Goal: Obtain resource: Download file/media

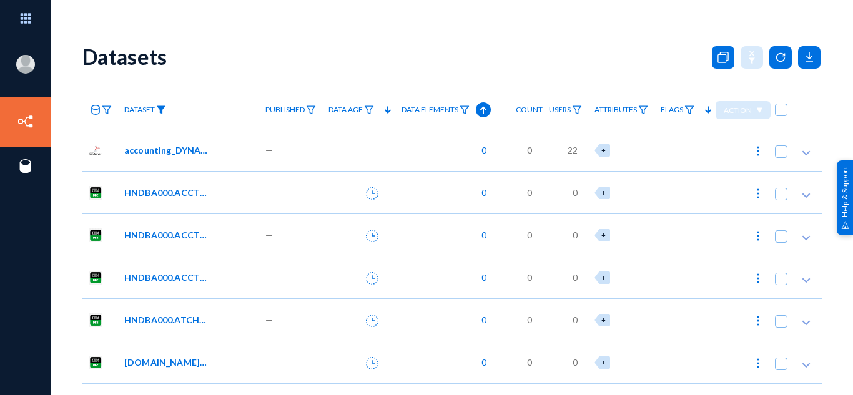
click at [161, 108] on img at bounding box center [161, 110] width 10 height 9
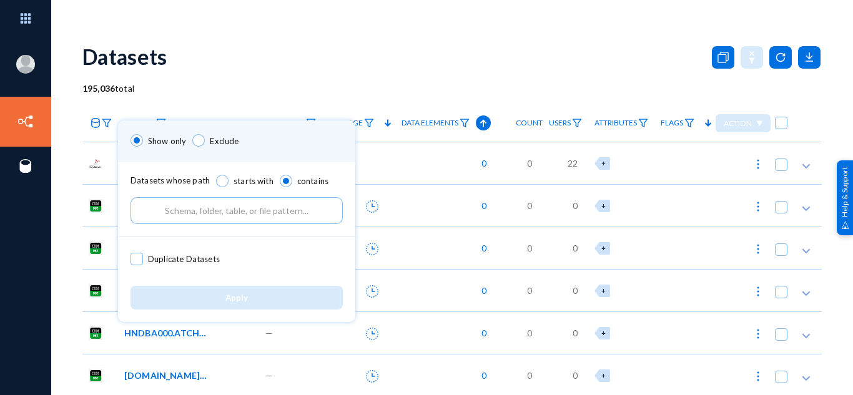
click at [186, 204] on input "text" at bounding box center [237, 210] width 212 height 27
click at [229, 41] on div at bounding box center [426, 197] width 853 height 395
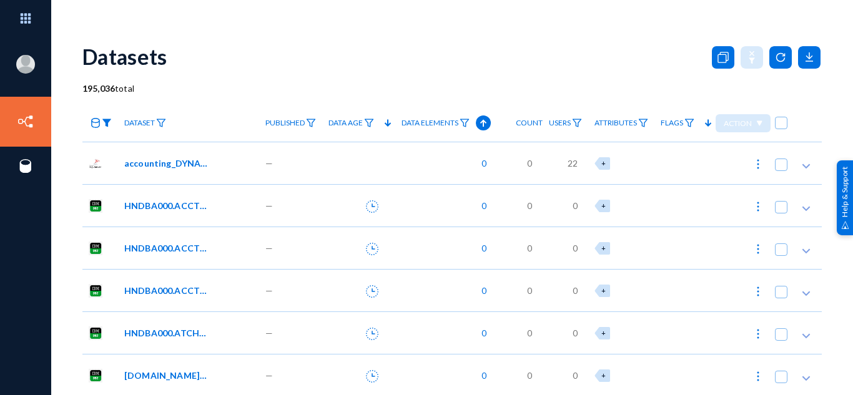
click at [106, 122] on img at bounding box center [107, 123] width 10 height 9
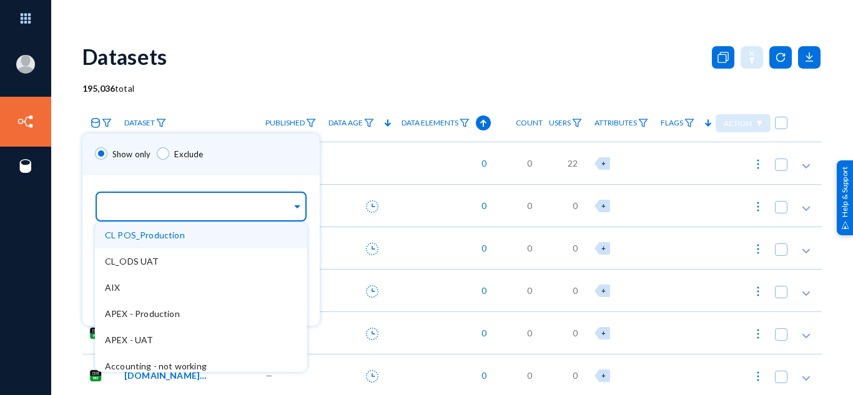
click at [127, 198] on div at bounding box center [198, 207] width 187 height 21
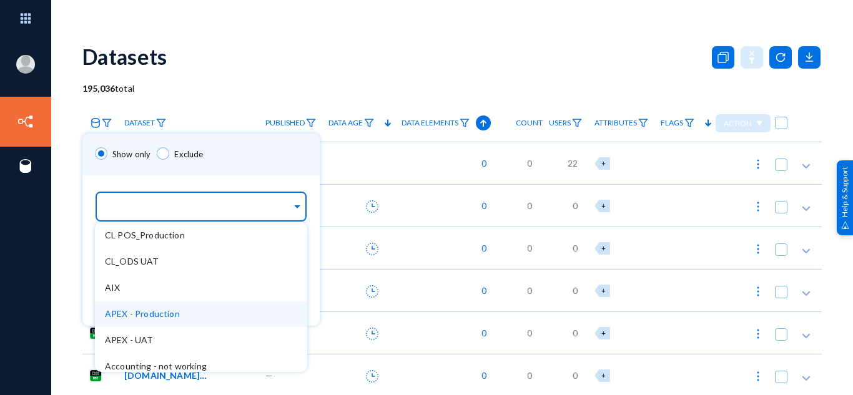
click at [129, 302] on div "APEX - Production" at bounding box center [201, 314] width 212 height 26
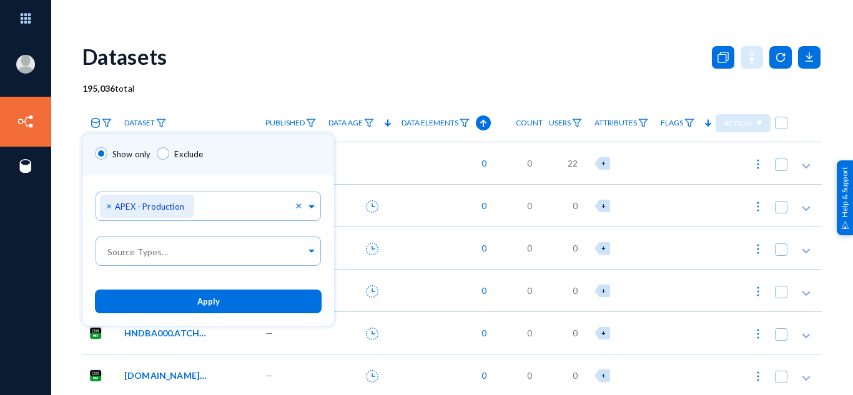
click at [220, 182] on div "Sources... × APEX - Production ×" at bounding box center [208, 204] width 252 height 57
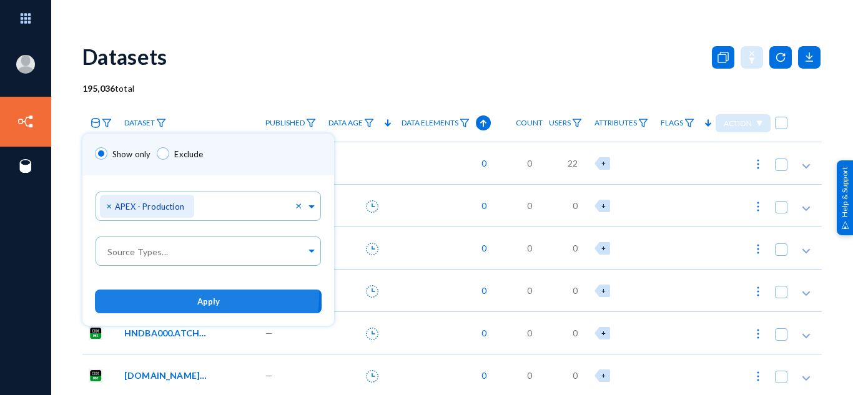
click at [188, 294] on button "Apply" at bounding box center [208, 301] width 227 height 23
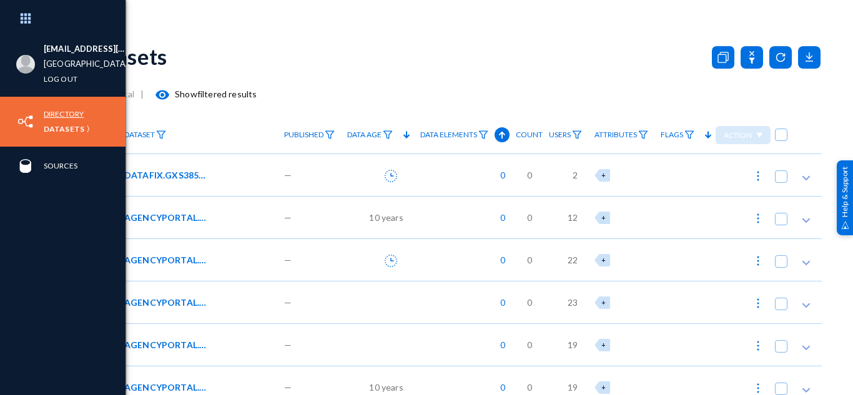
click at [74, 112] on link "Directory" at bounding box center [64, 114] width 40 height 14
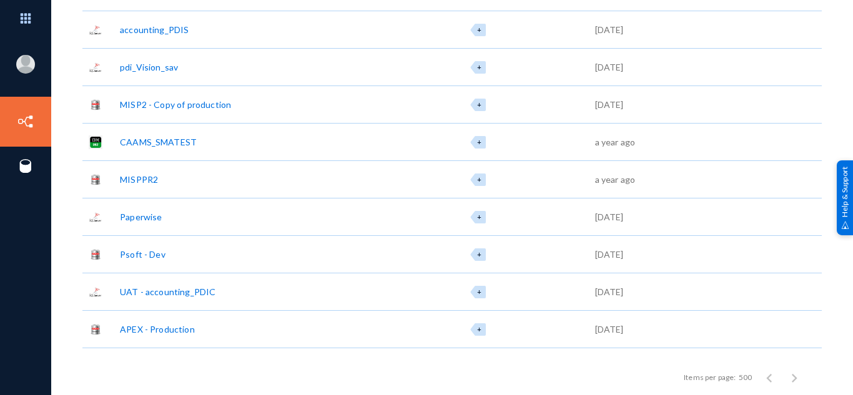
scroll to position [447, 0]
click at [135, 251] on div "Psoft - Dev" at bounding box center [143, 253] width 46 height 13
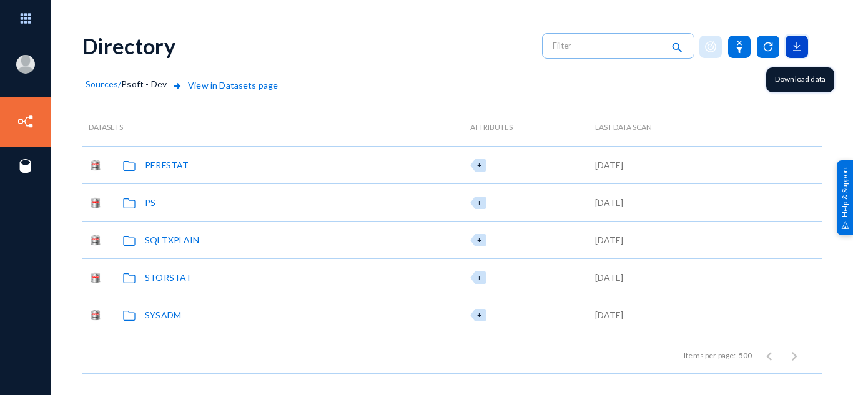
click at [803, 39] on icon at bounding box center [797, 47] width 22 height 22
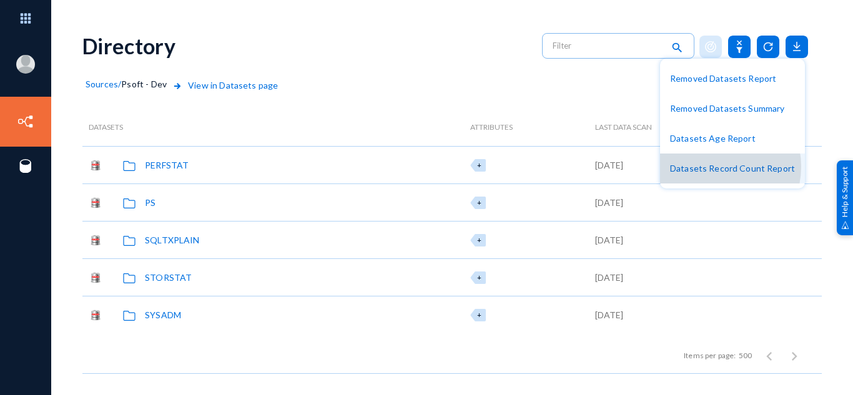
click at [715, 167] on button "Datasets Record Count Report" at bounding box center [732, 169] width 145 height 30
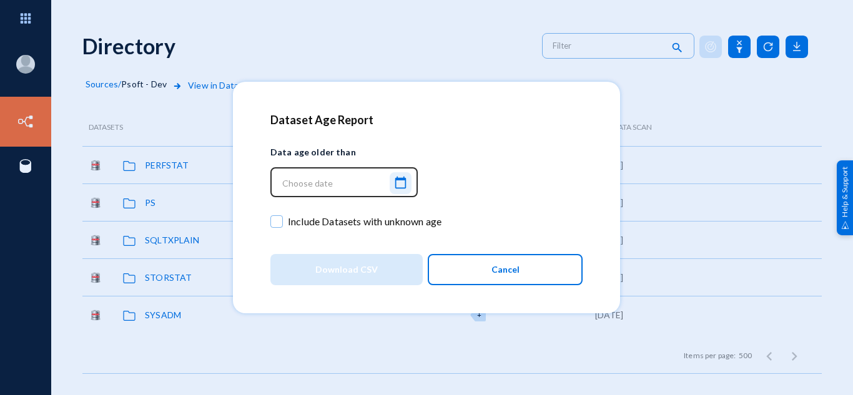
click at [399, 186] on mat-icon "calendar_today" at bounding box center [400, 183] width 15 height 17
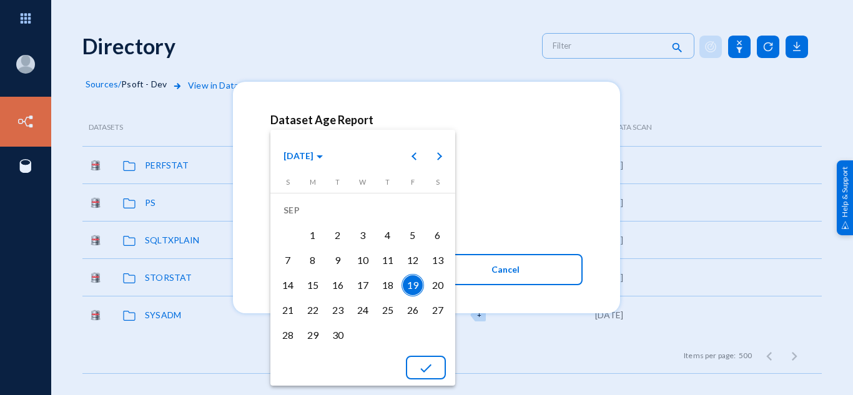
click at [317, 285] on div "15" at bounding box center [313, 285] width 22 height 22
click at [424, 369] on mat-icon "done" at bounding box center [426, 368] width 15 height 15
type input "[DATE] 23:47:10"
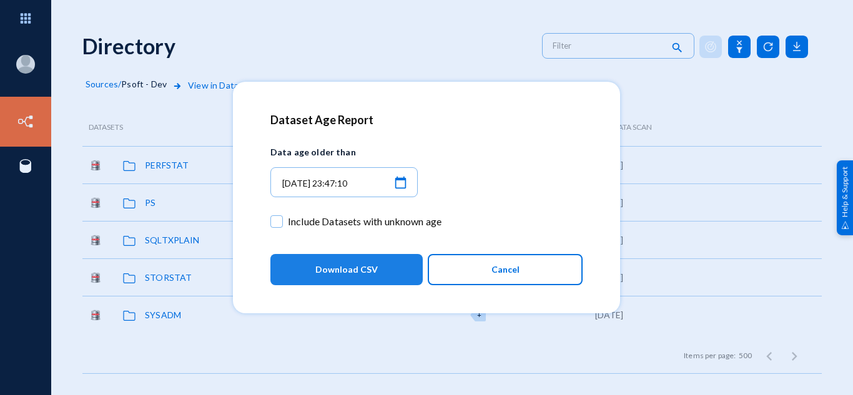
click at [342, 272] on span "Download CSV" at bounding box center [346, 270] width 62 height 22
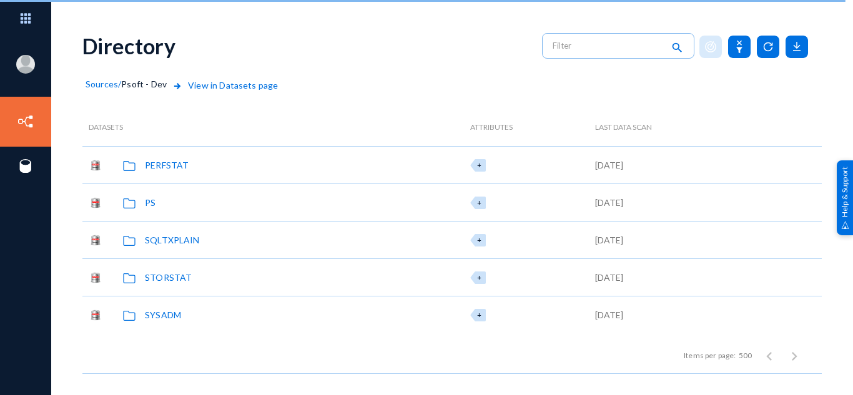
click at [342, 272] on div "STORSTAT" at bounding box center [271, 277] width 365 height 14
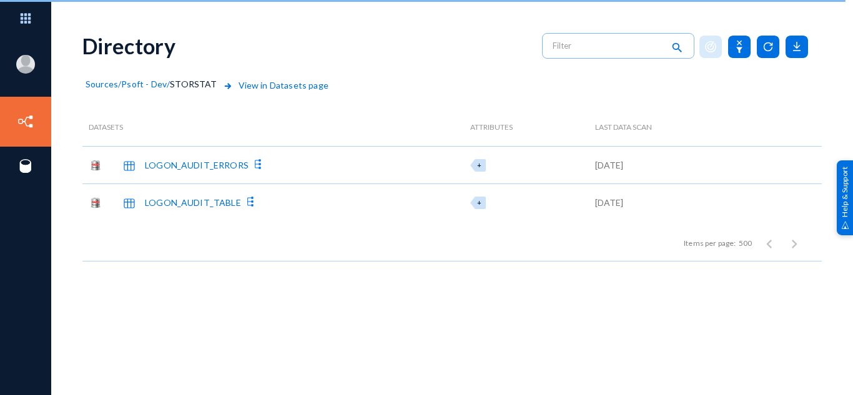
click at [145, 89] on span "Psoft - Dev" at bounding box center [144, 84] width 46 height 11
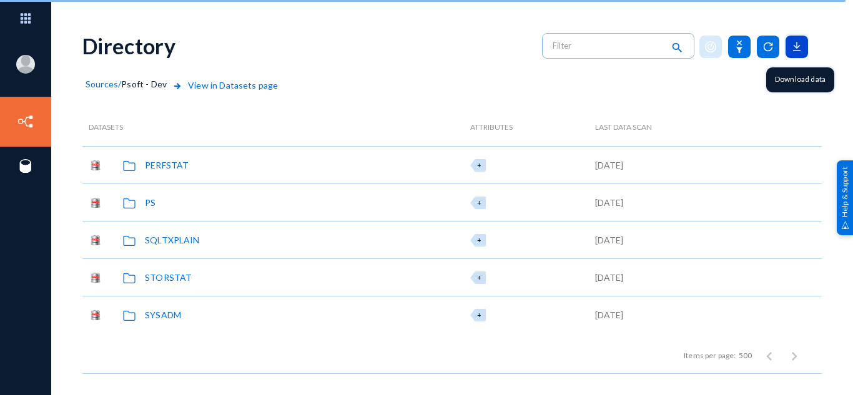
click at [791, 41] on icon at bounding box center [797, 47] width 22 height 22
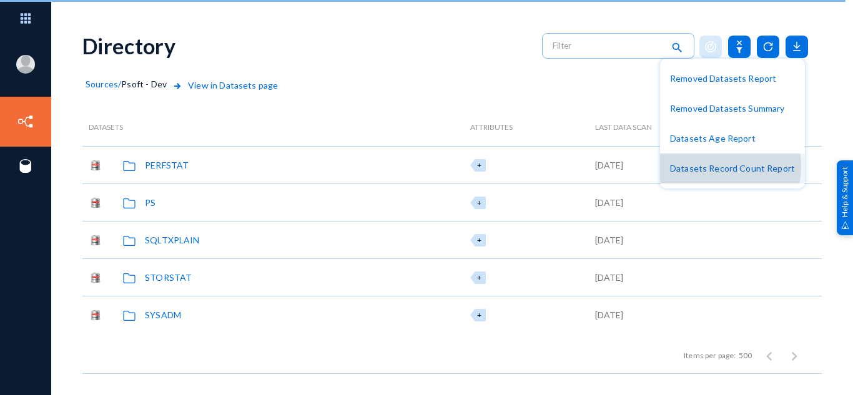
click at [711, 167] on button "Datasets Record Count Report" at bounding box center [732, 169] width 145 height 30
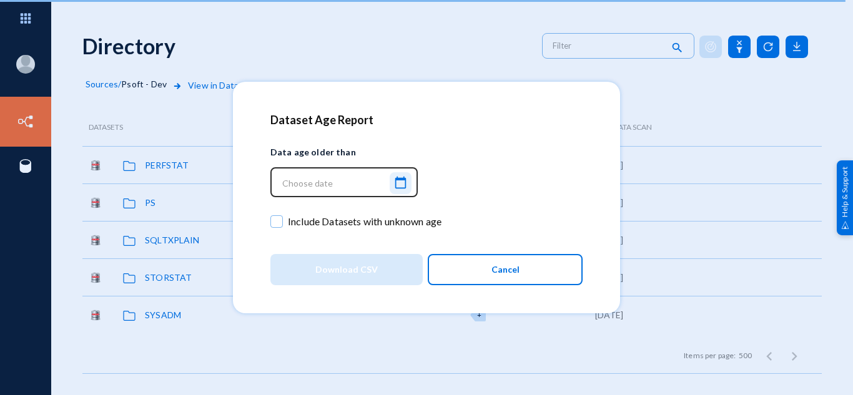
click at [400, 180] on mat-icon "calendar_today" at bounding box center [400, 183] width 15 height 17
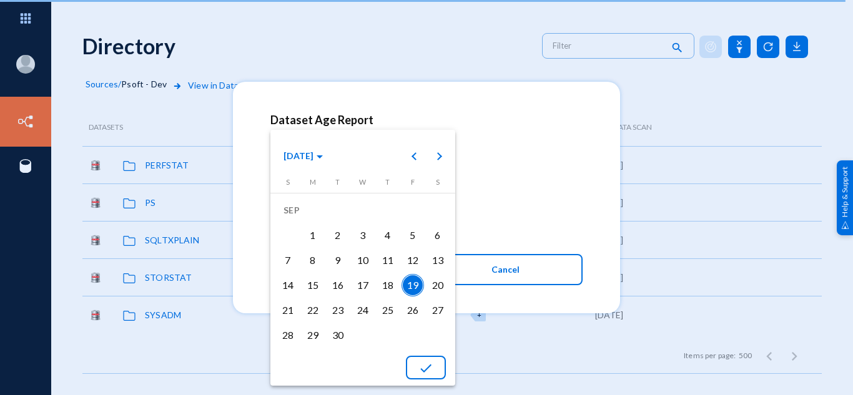
click at [310, 283] on div "15" at bounding box center [313, 285] width 22 height 22
click at [424, 365] on mat-icon "done" at bounding box center [426, 368] width 15 height 15
type input "[DATE] 23:48:56"
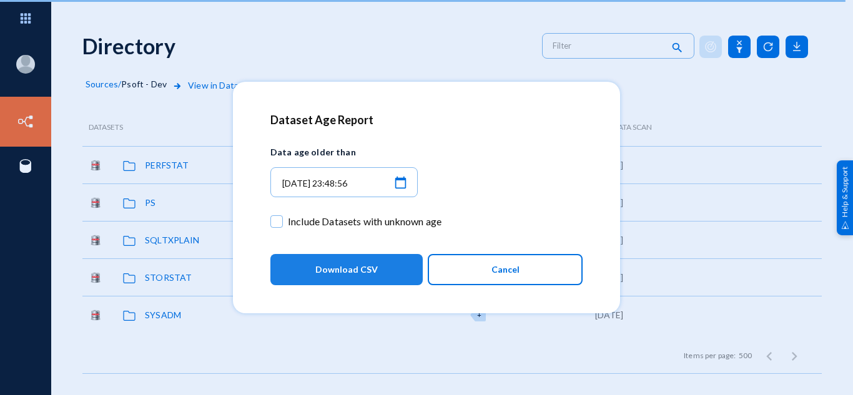
click at [355, 264] on span "Download CSV" at bounding box center [346, 270] width 62 height 22
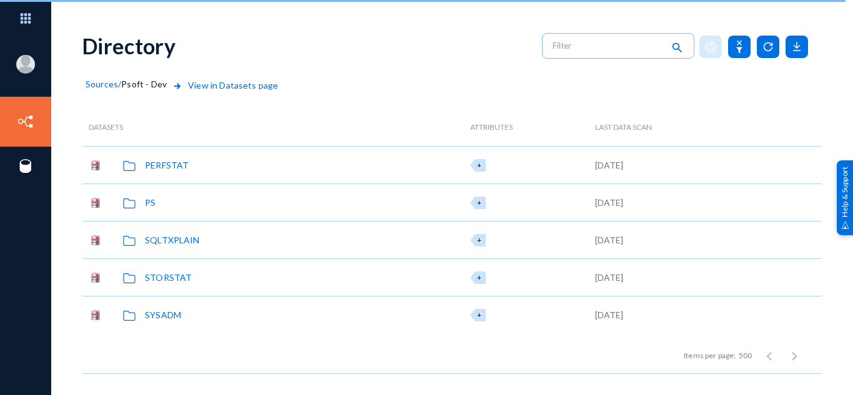
click at [180, 164] on div "PERFSTAT" at bounding box center [167, 165] width 44 height 13
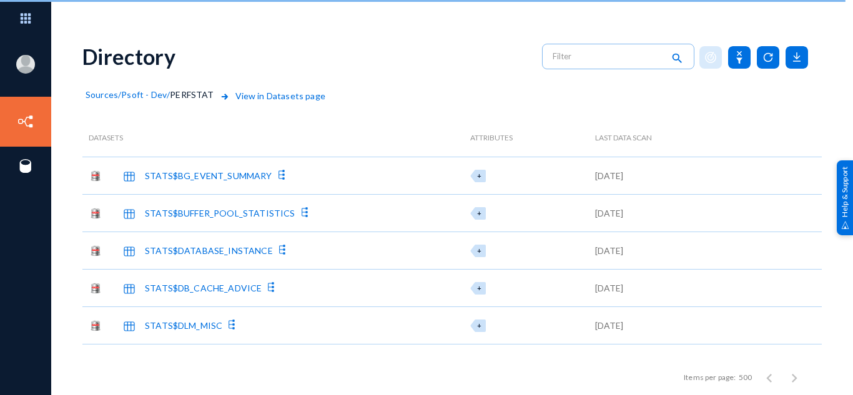
click at [196, 176] on div "STATS$BG_EVENT_SUMMARY" at bounding box center [208, 175] width 127 height 13
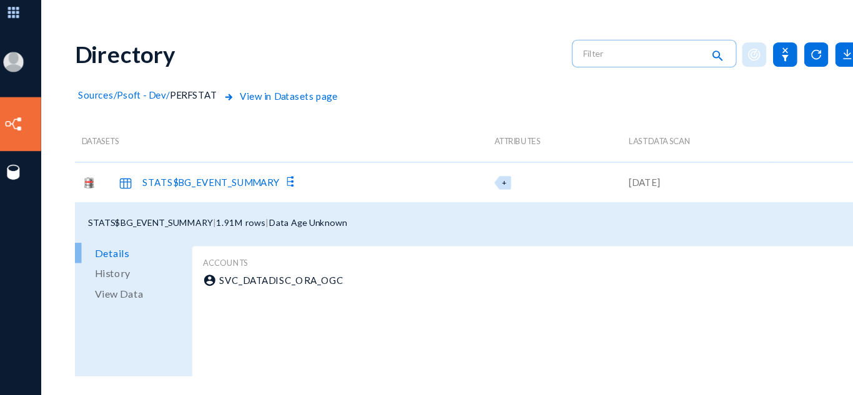
click at [151, 99] on span "Psoft - Dev" at bounding box center [144, 94] width 46 height 11
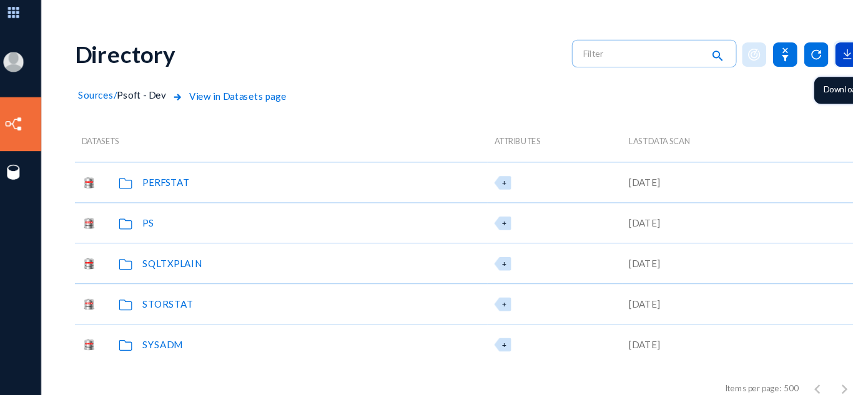
click at [800, 62] on icon at bounding box center [797, 57] width 22 height 22
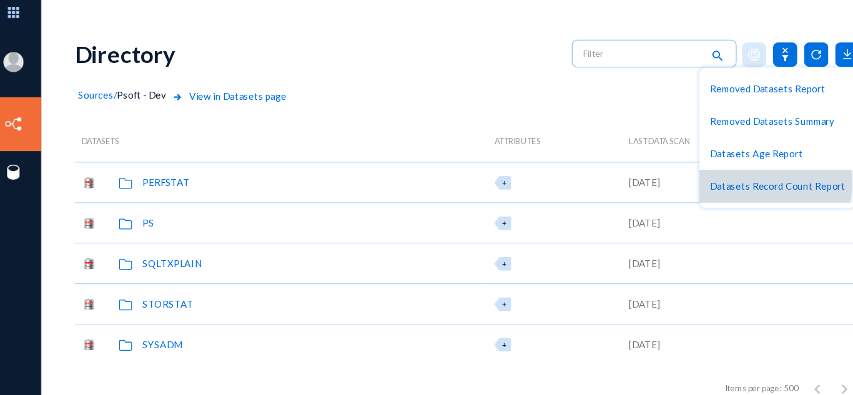
click at [697, 176] on button "Datasets Record Count Report" at bounding box center [732, 179] width 145 height 30
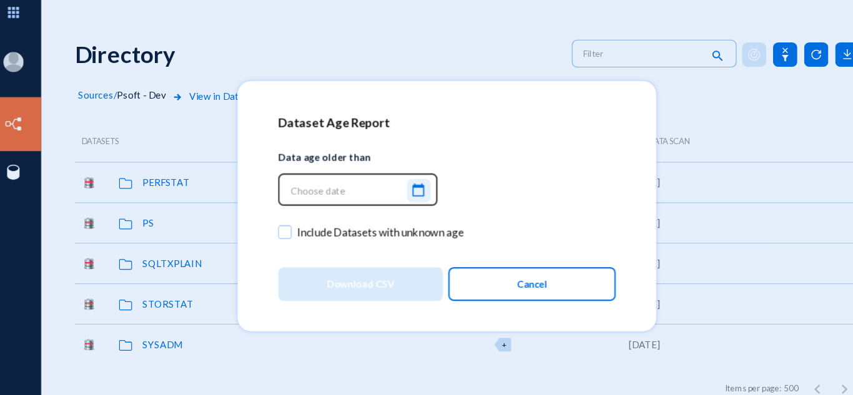
click at [409, 184] on button "calendar_today" at bounding box center [401, 183] width 22 height 22
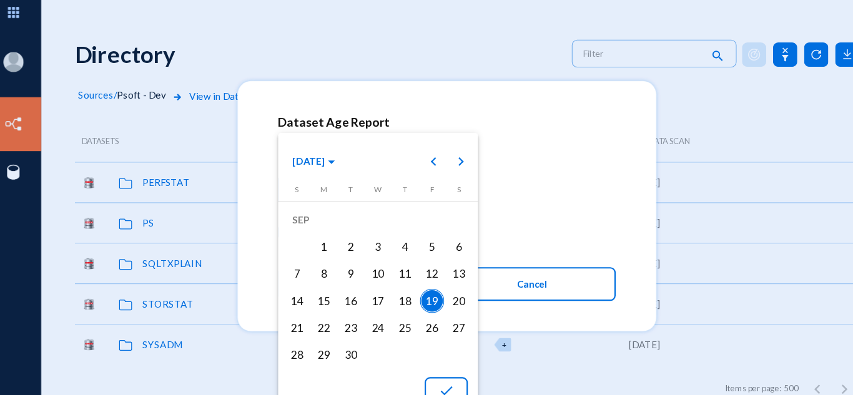
click at [315, 279] on div "15" at bounding box center [313, 285] width 22 height 22
click at [419, 362] on mat-icon "done" at bounding box center [426, 368] width 15 height 15
type input "[DATE] 23:53:04"
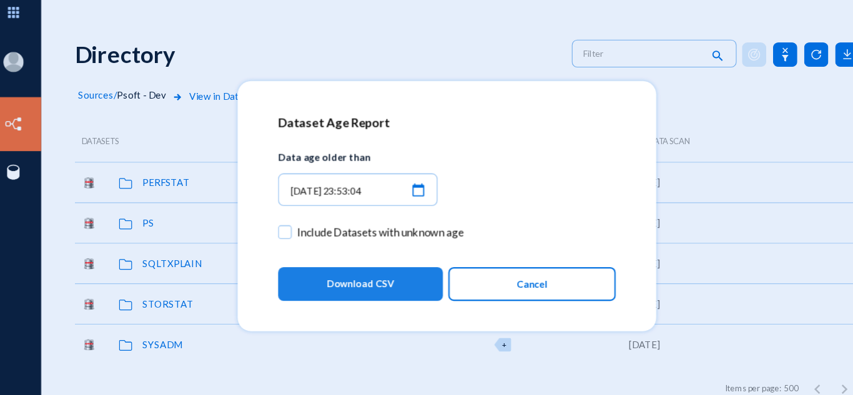
click at [342, 259] on span "Download CSV" at bounding box center [346, 270] width 62 height 22
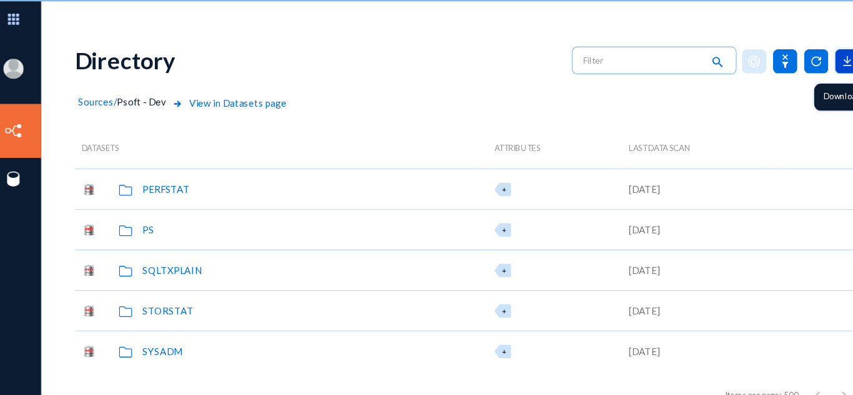
click at [786, 62] on icon at bounding box center [797, 57] width 22 height 22
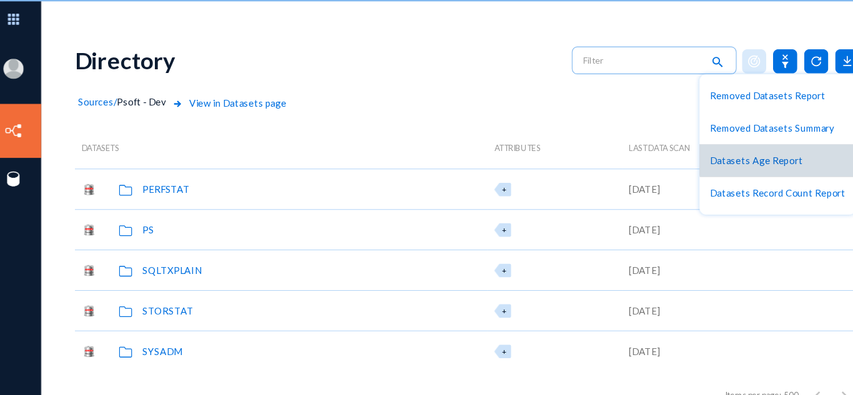
click at [744, 144] on button "Datasets Age Report" at bounding box center [732, 149] width 145 height 30
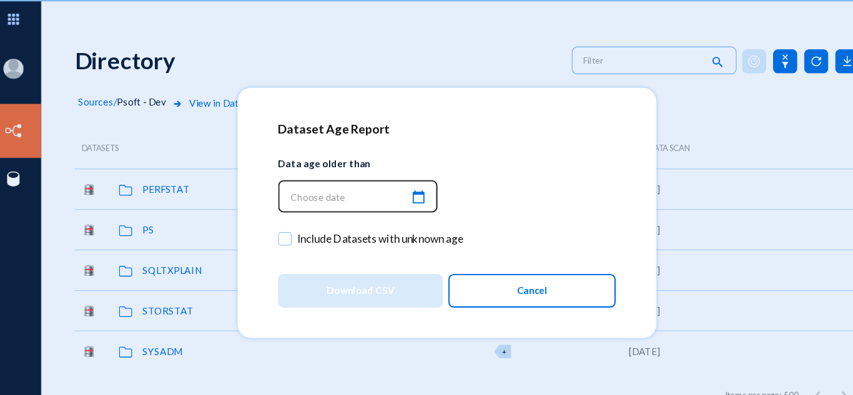
click at [403, 184] on mat-icon "calendar_today" at bounding box center [400, 183] width 15 height 17
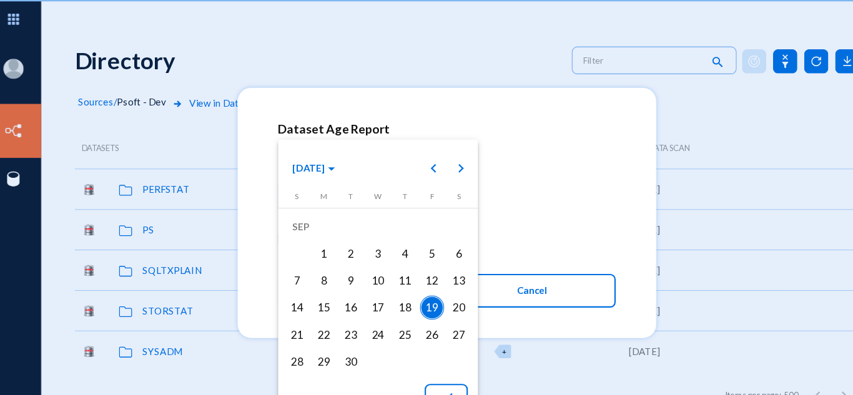
click at [317, 286] on div "15" at bounding box center [313, 285] width 22 height 22
click at [420, 361] on mat-icon "done" at bounding box center [426, 368] width 15 height 15
type input "[DATE] 23:54:17"
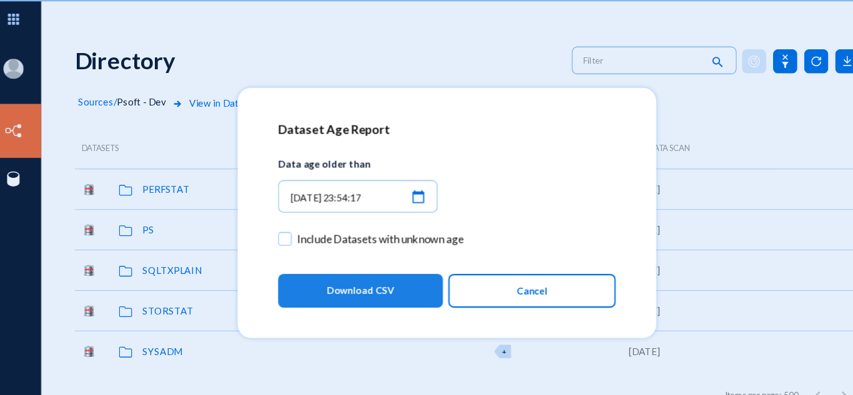
click at [389, 265] on button "Download CSV" at bounding box center [346, 269] width 152 height 31
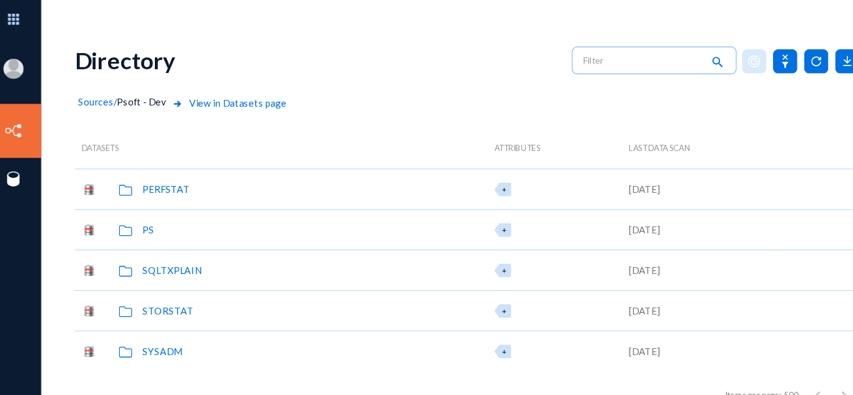
click at [108, 96] on span "Sources" at bounding box center [102, 94] width 32 height 11
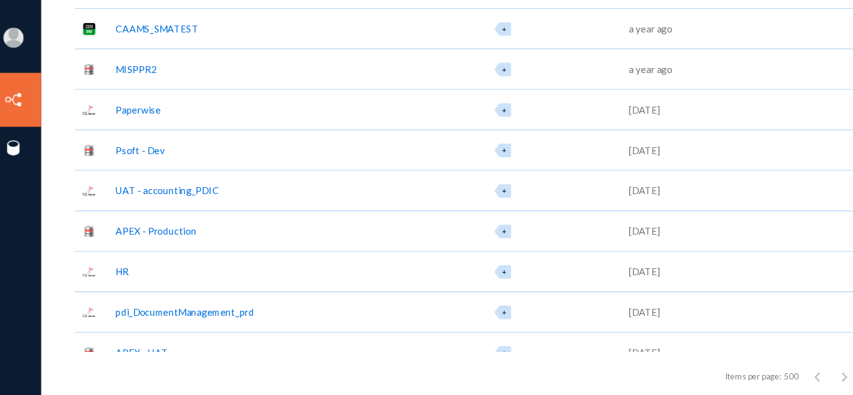
scroll to position [532, 0]
click at [164, 244] on div "APEX - Production" at bounding box center [157, 243] width 75 height 13
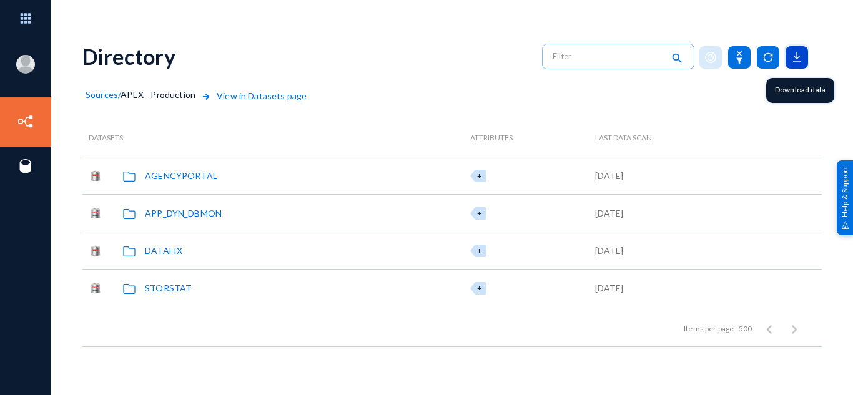
click at [786, 56] on icon at bounding box center [797, 57] width 22 height 22
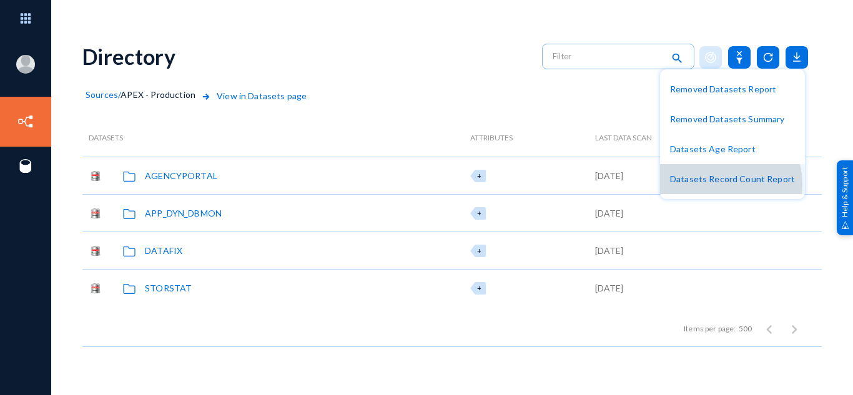
click at [726, 184] on button "Datasets Record Count Report" at bounding box center [732, 179] width 145 height 30
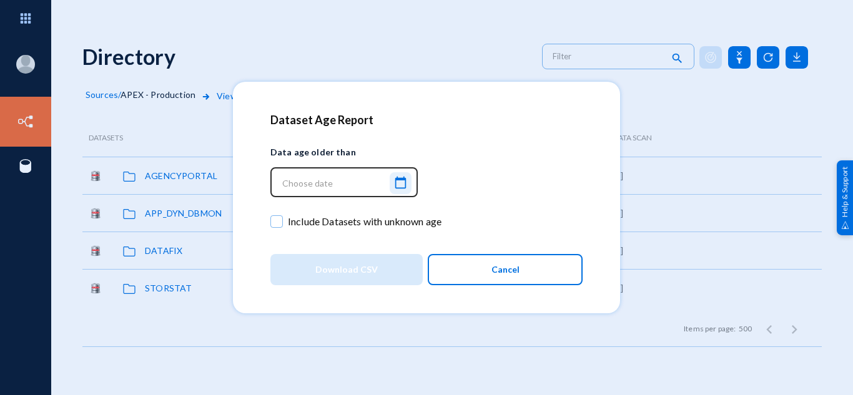
click at [401, 184] on mat-icon "calendar_today" at bounding box center [400, 183] width 15 height 17
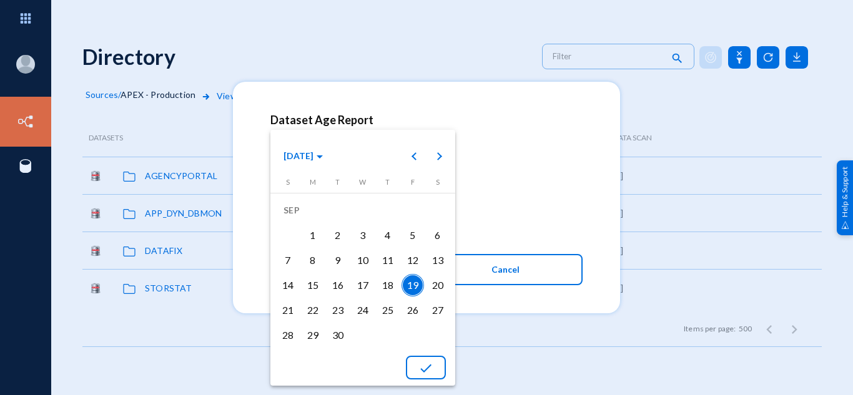
click at [319, 289] on div "15" at bounding box center [313, 285] width 22 height 22
click at [418, 369] on button "done" at bounding box center [426, 368] width 40 height 24
type input "[DATE] 23:56:36"
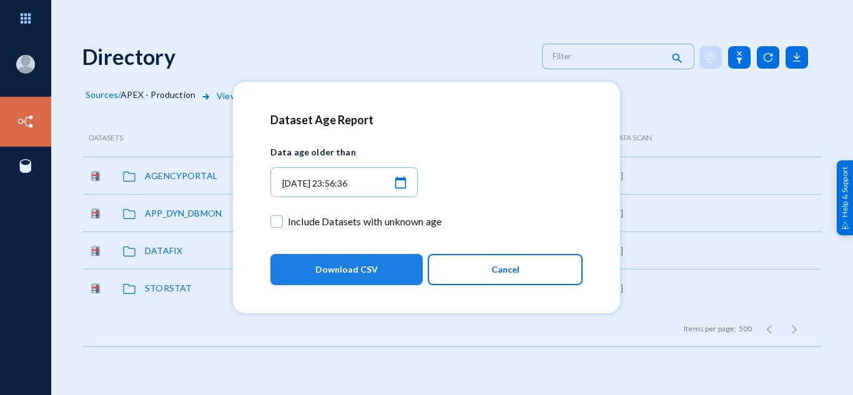
click at [364, 259] on span "Download CSV" at bounding box center [346, 270] width 62 height 22
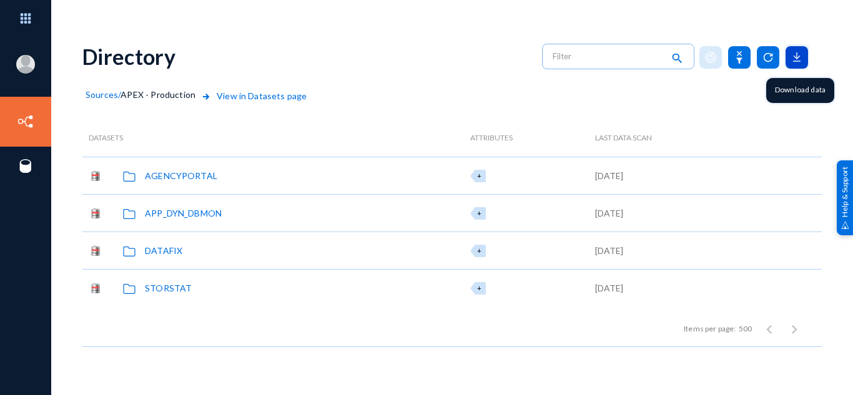
click at [793, 54] on icon at bounding box center [797, 57] width 22 height 22
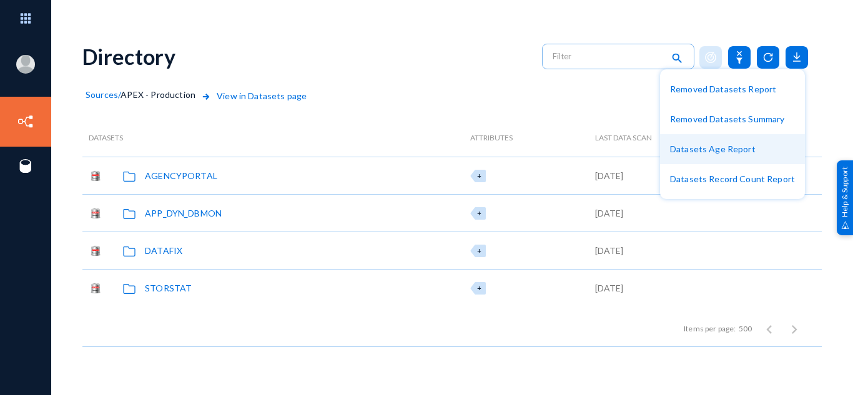
click at [716, 153] on button "Datasets Age Report" at bounding box center [732, 149] width 145 height 30
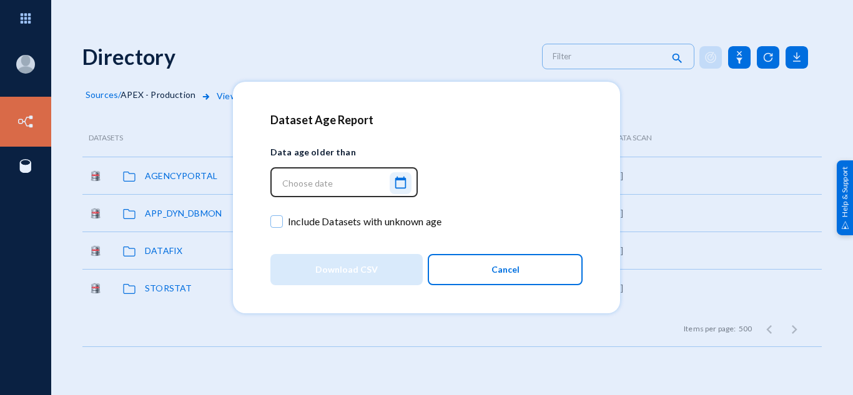
click at [411, 187] on button "calendar_today" at bounding box center [401, 183] width 22 height 22
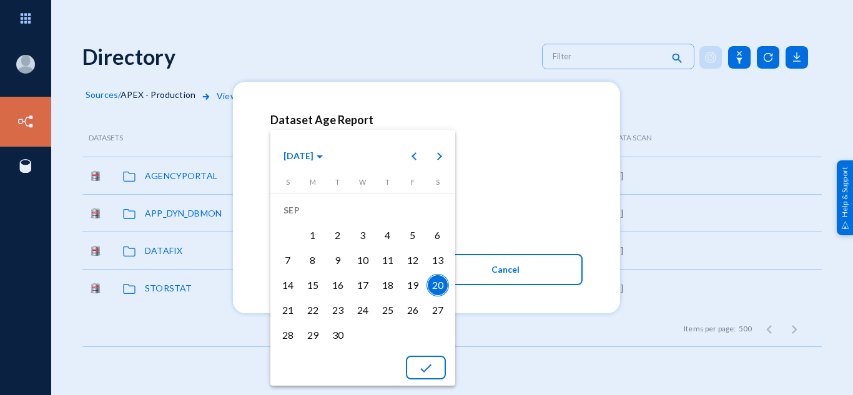
click at [313, 292] on div "15" at bounding box center [313, 285] width 22 height 22
click at [430, 366] on mat-icon "done" at bounding box center [426, 368] width 15 height 15
type input "[DATE] 00:00:33"
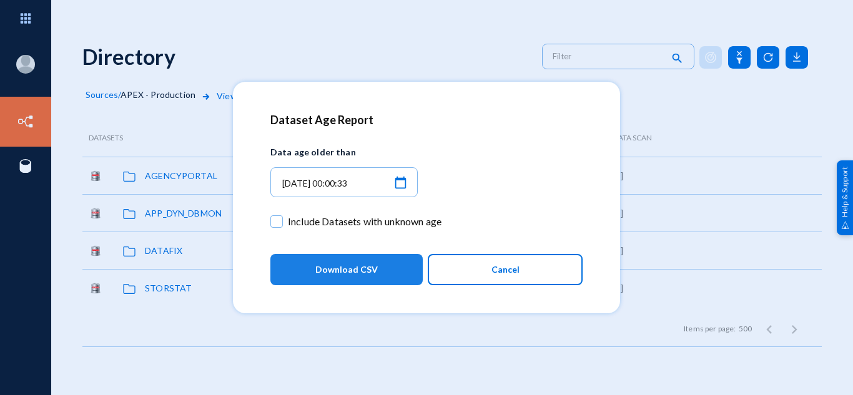
click at [350, 266] on span "Download CSV" at bounding box center [346, 270] width 62 height 22
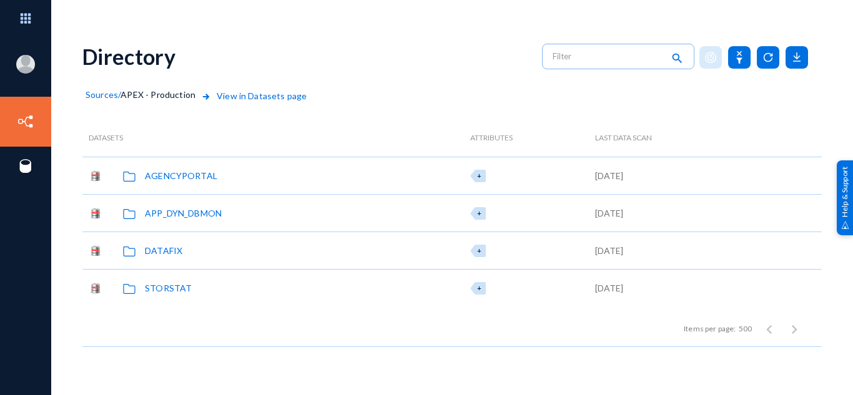
click at [199, 177] on div "AGENCYPORTAL" at bounding box center [181, 175] width 72 height 13
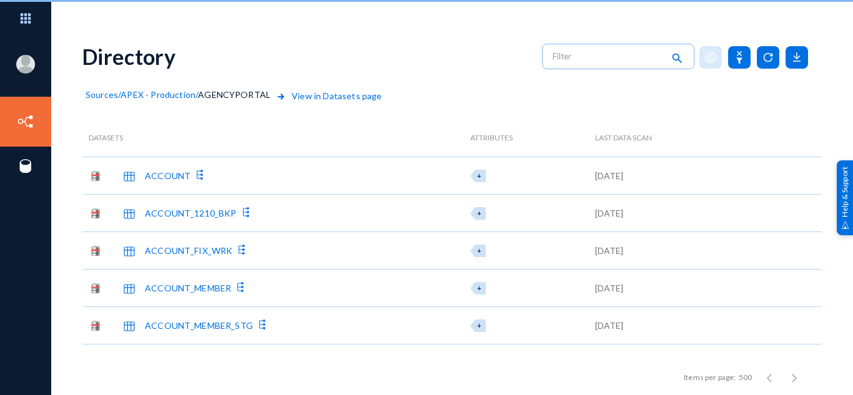
click at [338, 95] on span "View in Datasets page" at bounding box center [328, 104] width 108 height 30
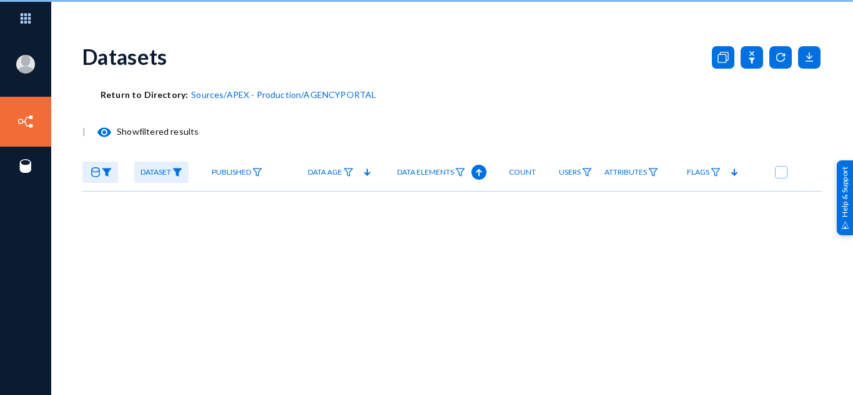
checkbox input "true"
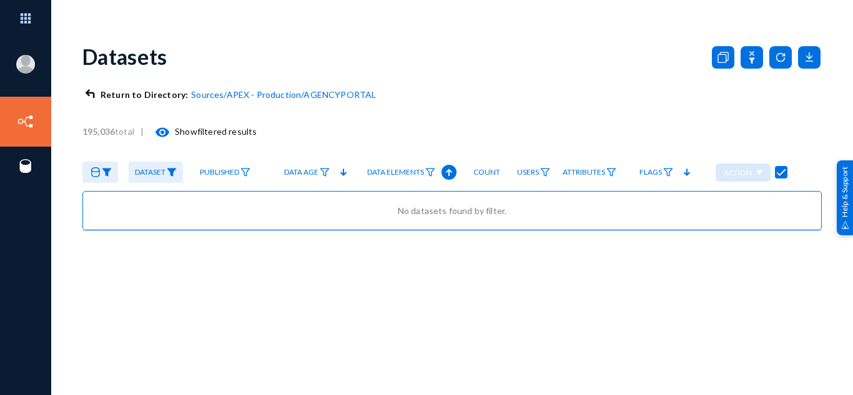
click at [259, 94] on span "APEX - Production" at bounding box center [264, 94] width 75 height 11
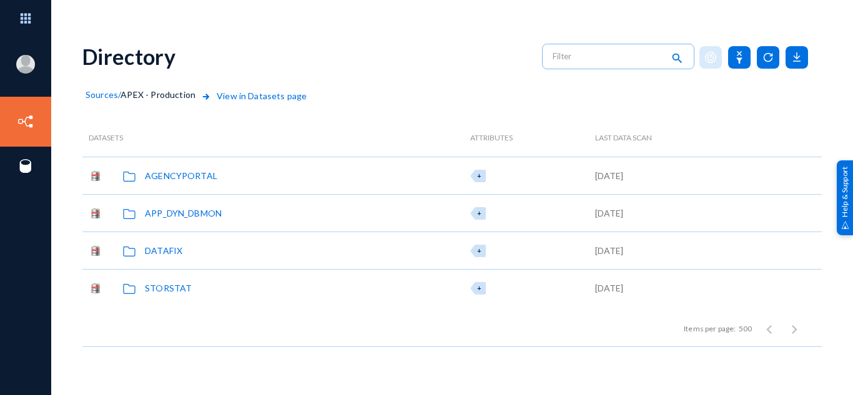
click at [176, 215] on div "APP_DYN_DBMON" at bounding box center [183, 213] width 77 height 13
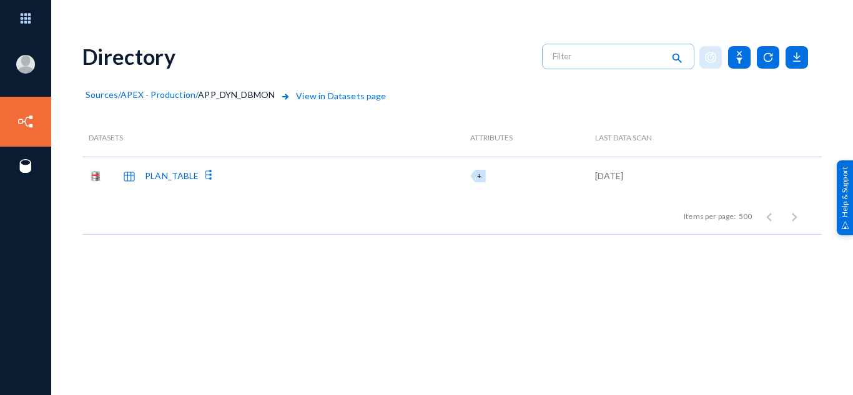
click at [352, 96] on span "View in Datasets page" at bounding box center [332, 104] width 108 height 30
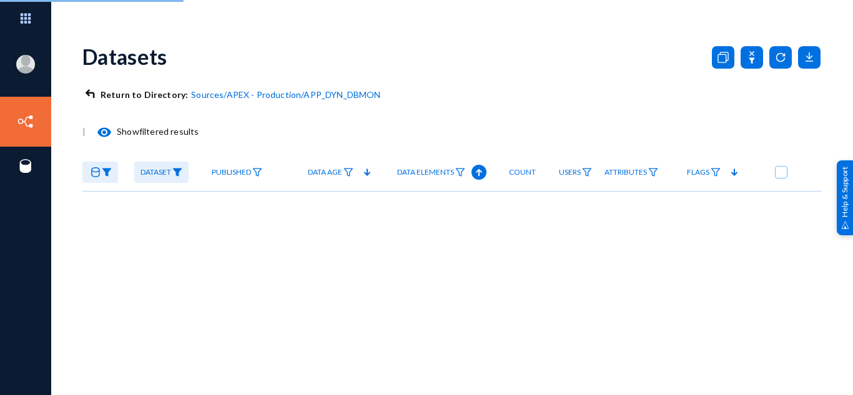
checkbox input "true"
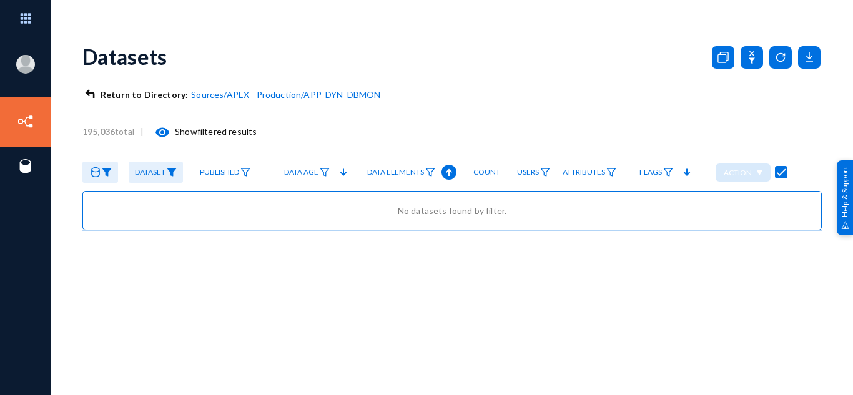
click at [263, 96] on span "APEX - Production" at bounding box center [264, 94] width 75 height 11
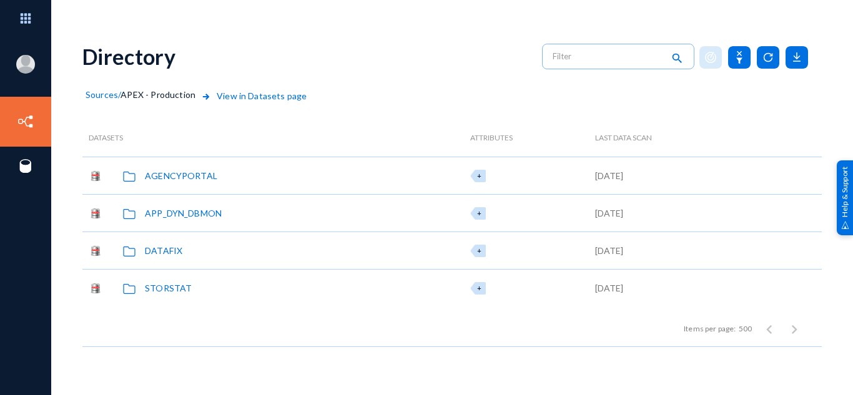
click at [165, 252] on div "DATAFIX" at bounding box center [163, 250] width 37 height 13
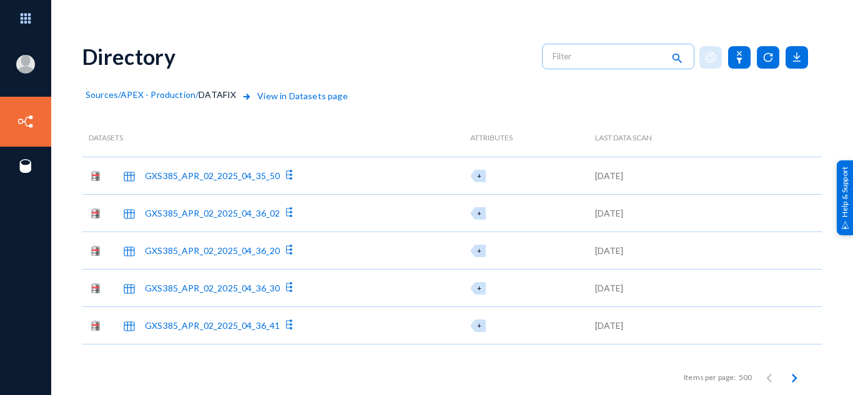
click at [247, 176] on div "GXS385_APR_02_2025_04_35_50" at bounding box center [212, 175] width 135 height 13
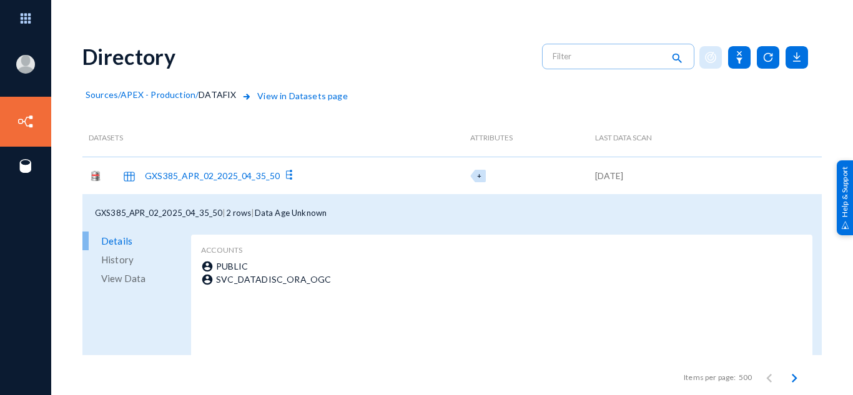
scroll to position [32, 0]
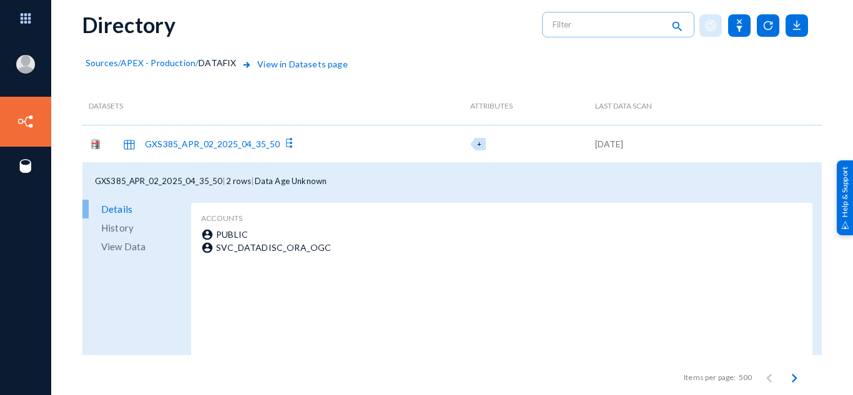
click at [187, 62] on span "APEX - Production" at bounding box center [158, 62] width 75 height 11
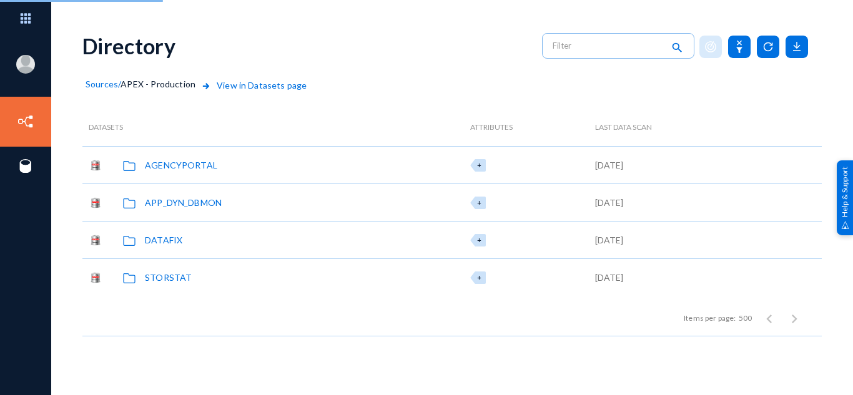
scroll to position [11, 0]
click at [156, 239] on div "DATAFIX" at bounding box center [163, 240] width 37 height 13
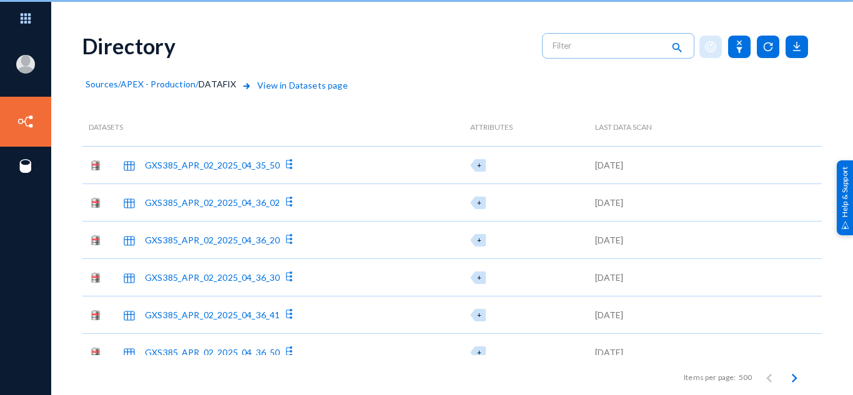
scroll to position [32, 0]
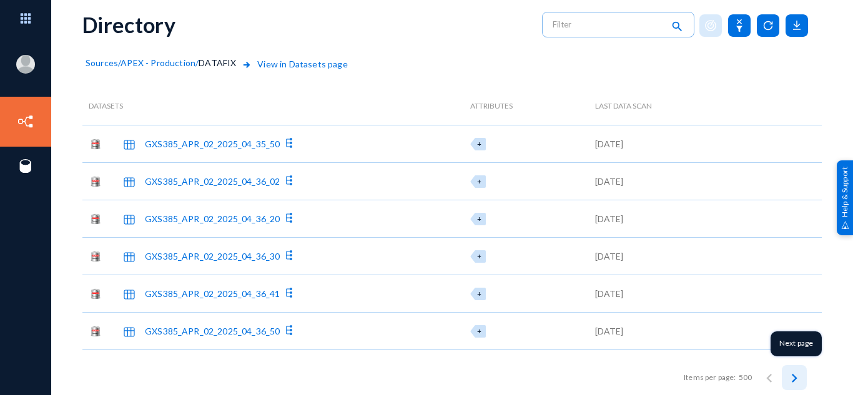
click at [792, 381] on icon "Next page" at bounding box center [795, 378] width 6 height 9
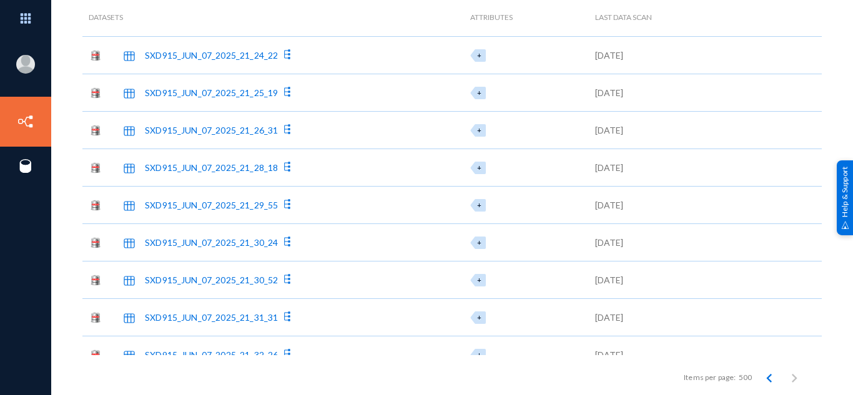
scroll to position [0, 0]
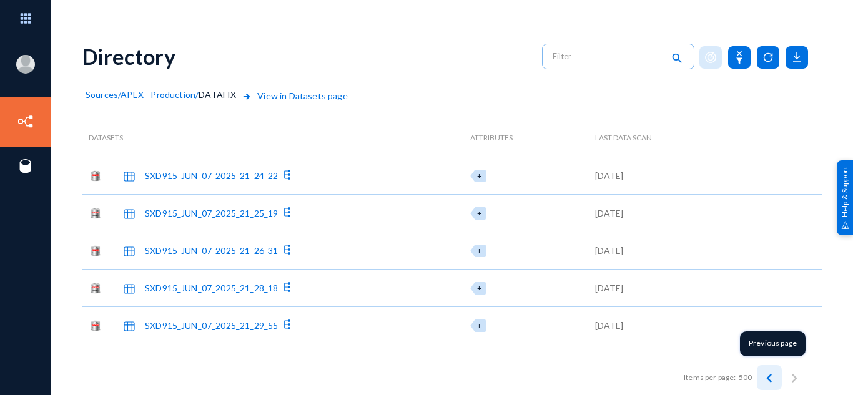
click at [757, 379] on button "Previous page" at bounding box center [769, 377] width 25 height 25
click at [242, 177] on div "GXS385_APR_02_2025_04_35_50" at bounding box center [212, 175] width 135 height 13
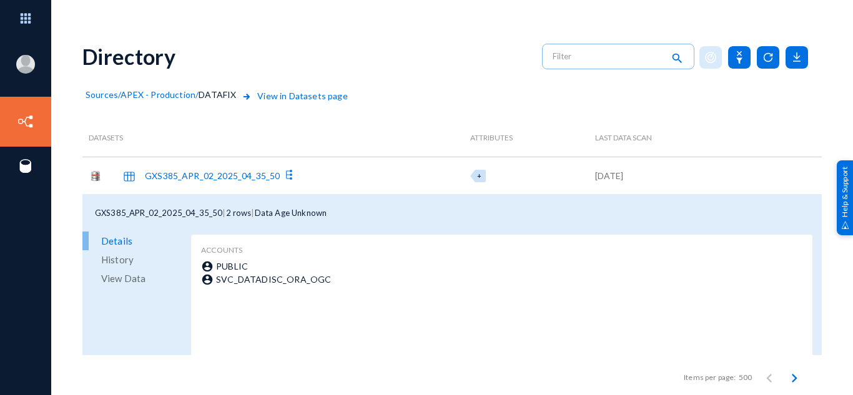
click at [192, 96] on span "APEX - Production" at bounding box center [158, 94] width 75 height 11
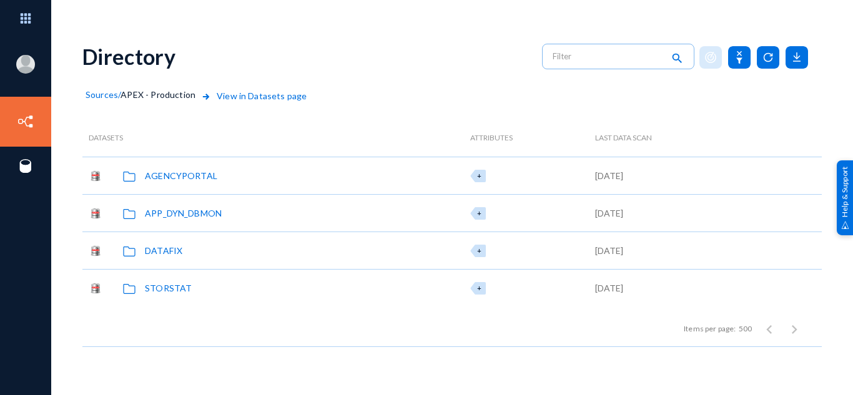
click at [171, 254] on div "DATAFIX" at bounding box center [163, 250] width 37 height 13
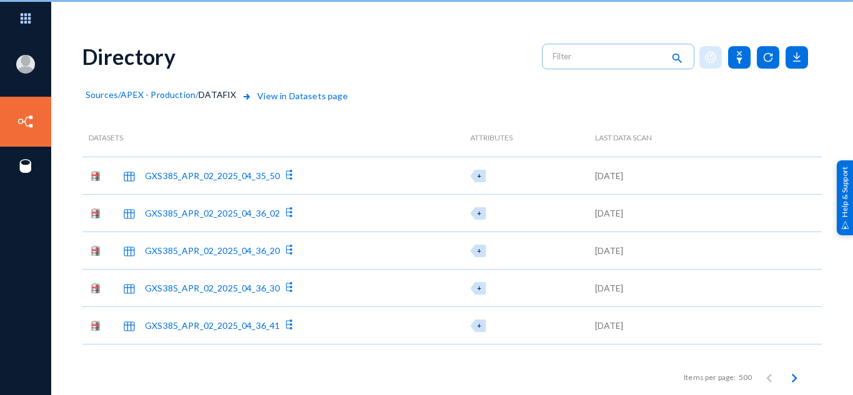
click at [295, 101] on span "View in Datasets page" at bounding box center [293, 104] width 108 height 30
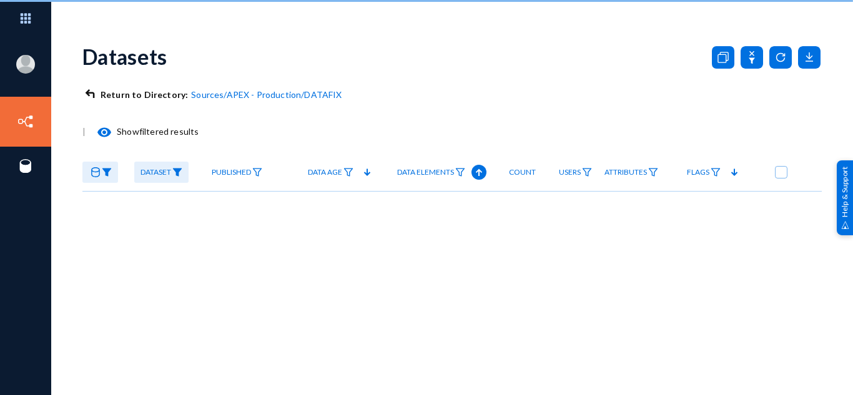
checkbox input "true"
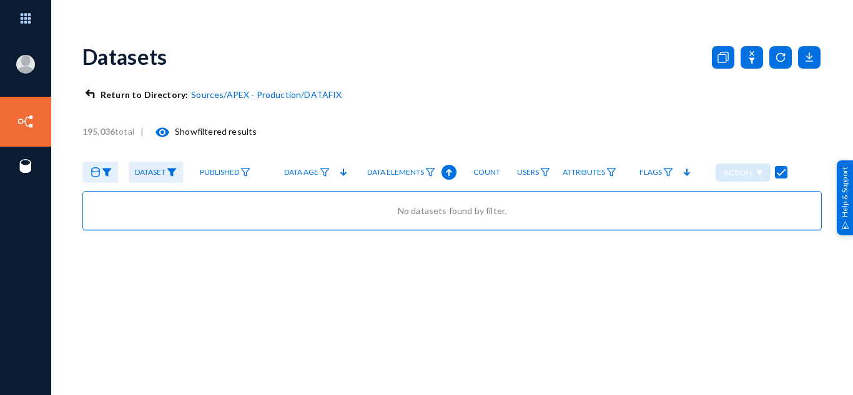
click at [256, 95] on span "APEX - Production" at bounding box center [264, 94] width 75 height 11
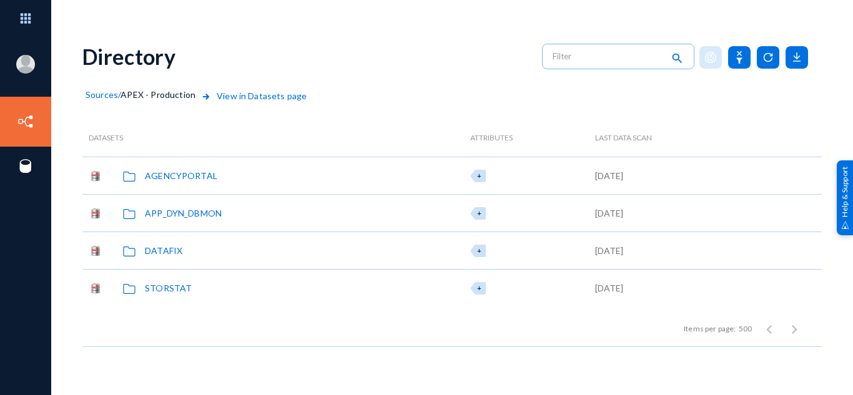
click at [161, 249] on div "DATAFIX" at bounding box center [163, 250] width 37 height 13
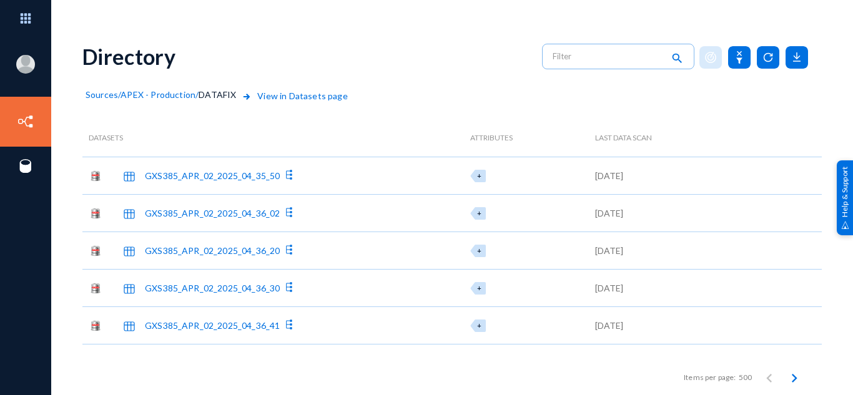
click at [214, 174] on div "GXS385_APR_02_2025_04_35_50" at bounding box center [212, 175] width 135 height 13
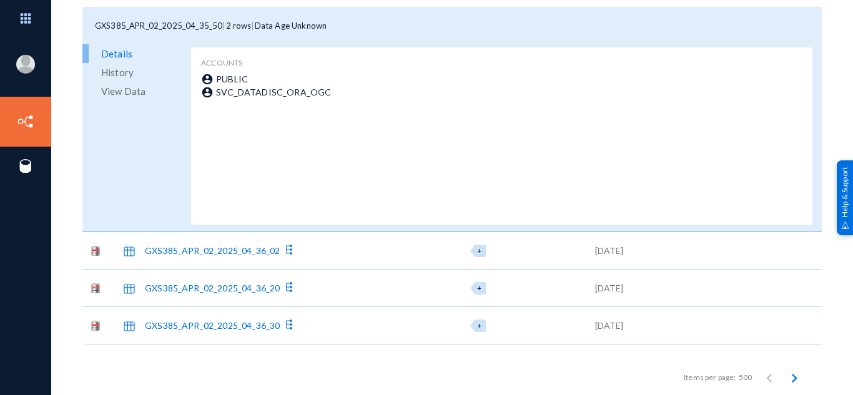
scroll to position [187, 0]
click at [237, 249] on div "GXS385_APR_02_2025_04_36_02" at bounding box center [212, 251] width 135 height 13
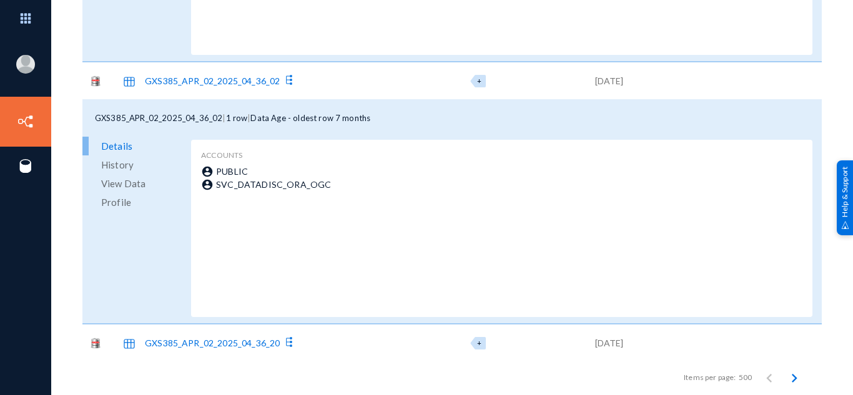
scroll to position [429, 0]
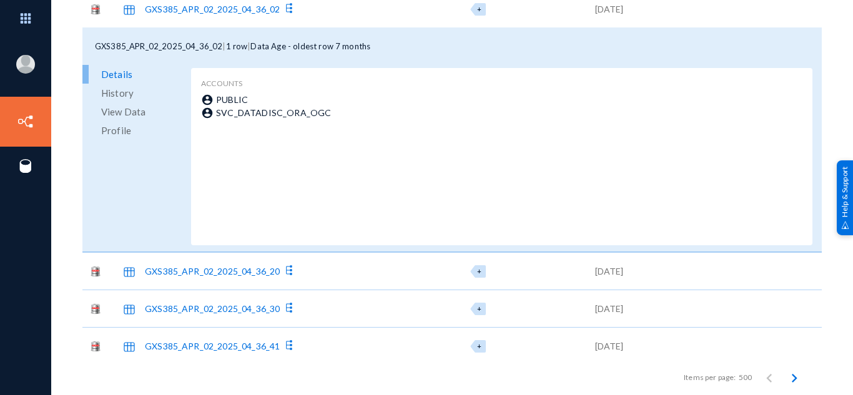
click at [217, 272] on div "GXS385_APR_02_2025_04_36_20" at bounding box center [212, 271] width 135 height 13
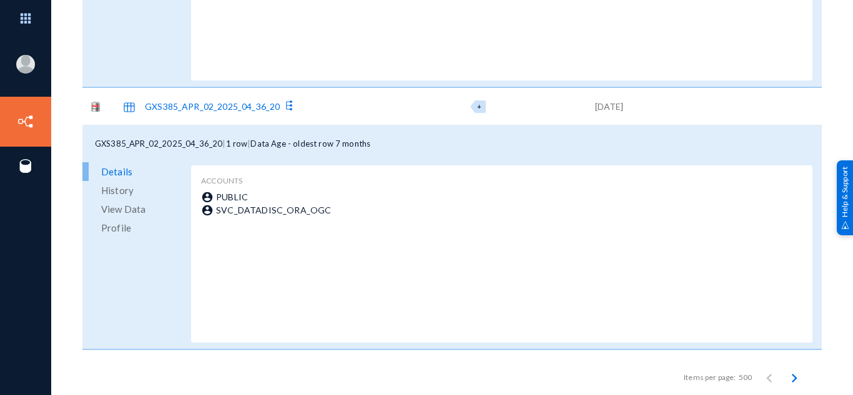
scroll to position [758, 0]
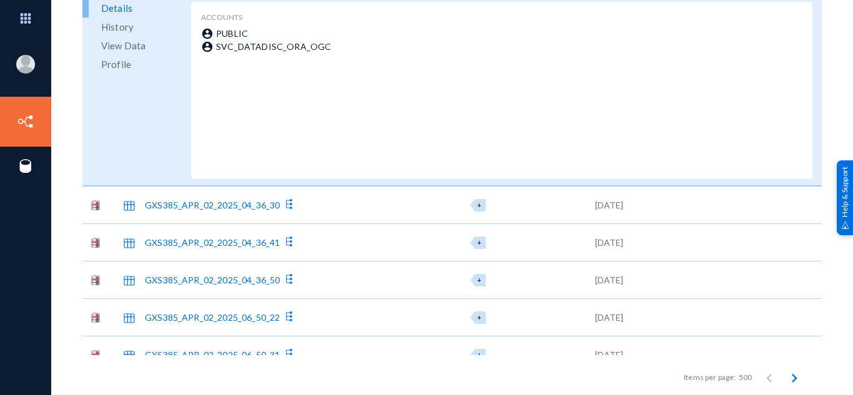
click at [189, 214] on div "GXS385_APR_02_2025_04_36_30" at bounding box center [273, 204] width 382 height 37
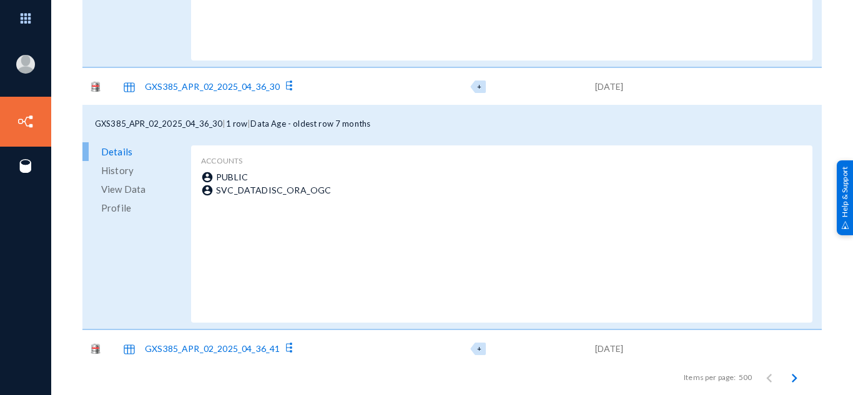
scroll to position [976, 0]
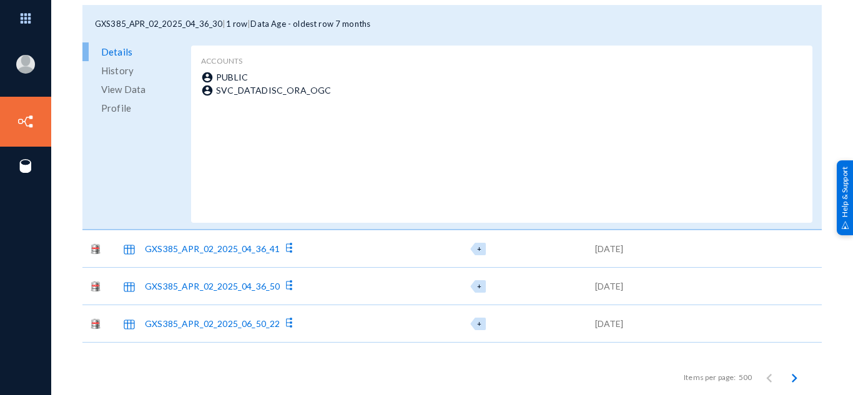
click at [212, 250] on div "GXS385_APR_02_2025_04_36_41" at bounding box center [212, 248] width 135 height 13
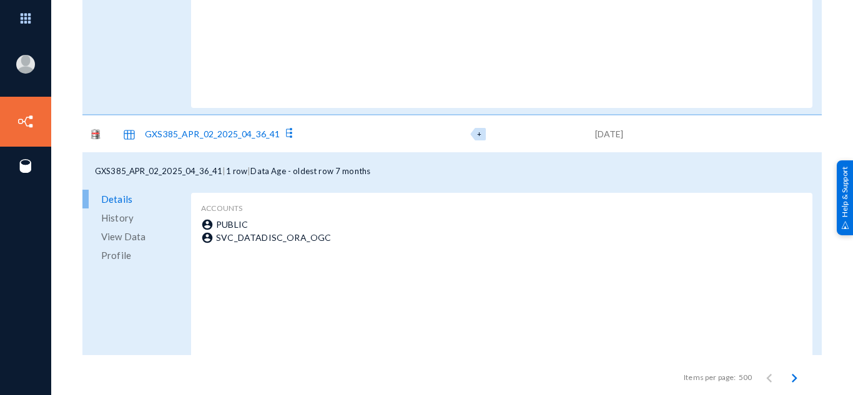
scroll to position [1248, 0]
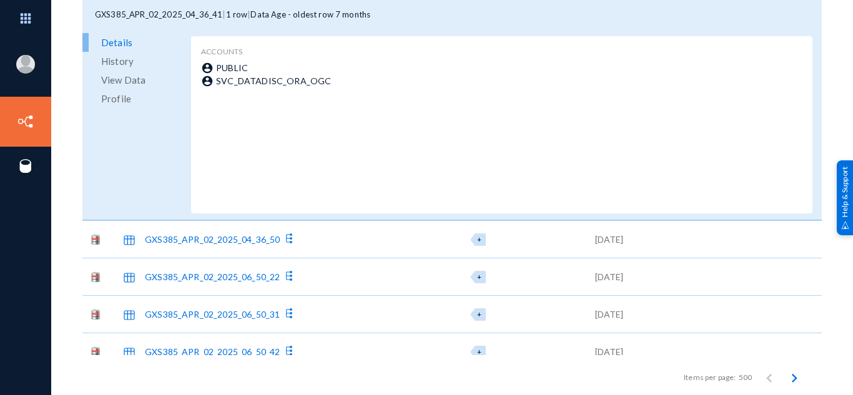
click at [204, 243] on div "GXS385_APR_02_2025_04_36_50" at bounding box center [212, 239] width 135 height 13
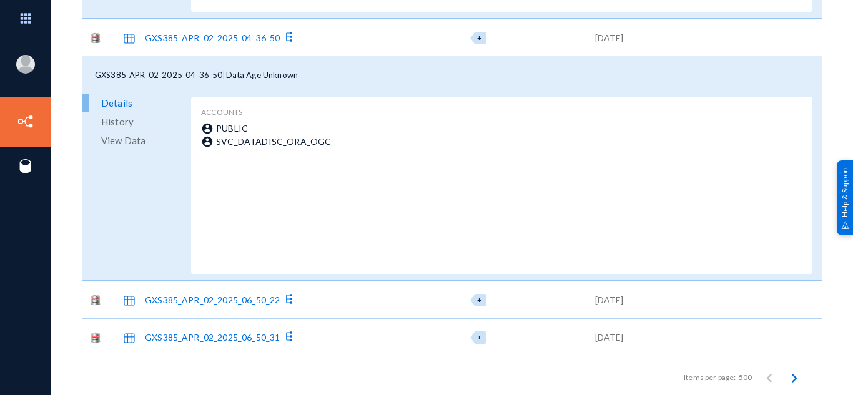
scroll to position [1449, 0]
click at [188, 298] on div "GXS385_APR_02_2025_06_50_22" at bounding box center [212, 300] width 135 height 13
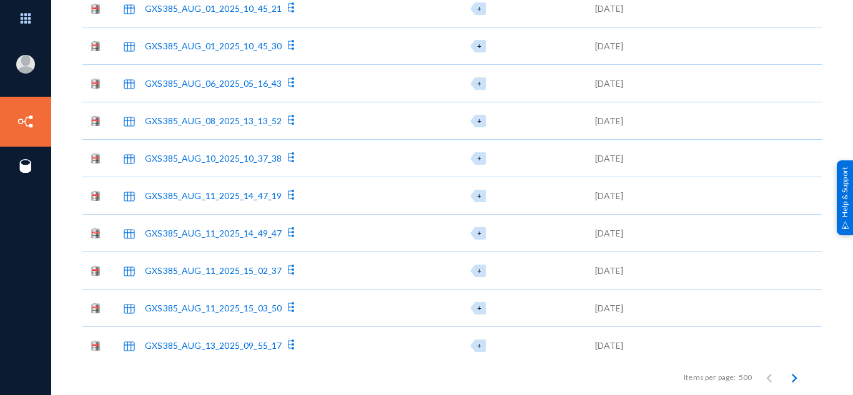
scroll to position [4740, 0]
click at [211, 161] on div "GXS385_AUG_10_2025_10_37_38" at bounding box center [213, 158] width 137 height 13
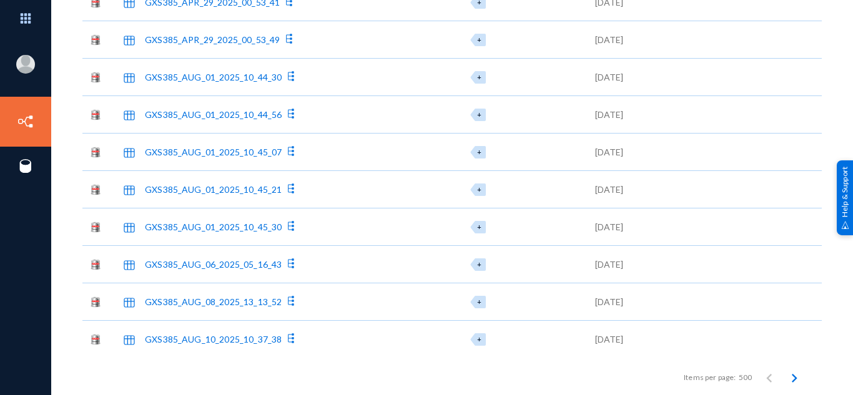
scroll to position [4412, 0]
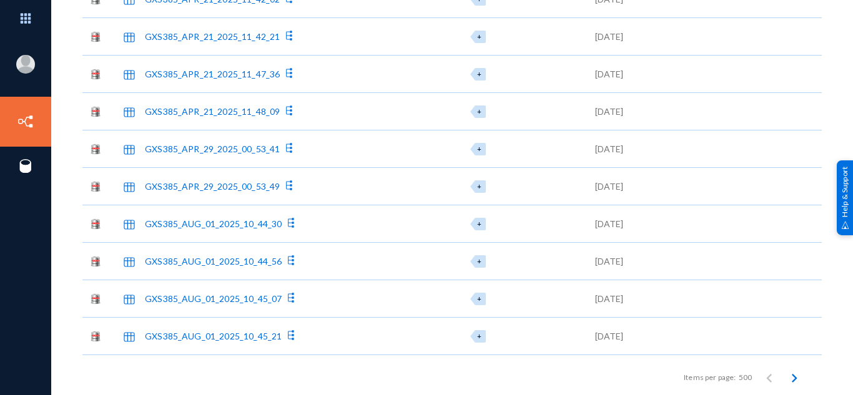
click at [224, 153] on div "GXS385_APR_29_2025_00_53_41" at bounding box center [212, 148] width 135 height 13
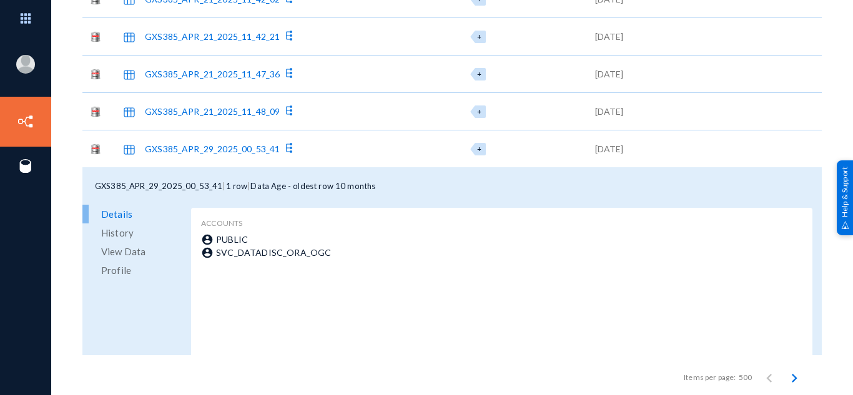
click at [224, 153] on div "GXS385_APR_29_2025_00_53_41" at bounding box center [212, 148] width 135 height 13
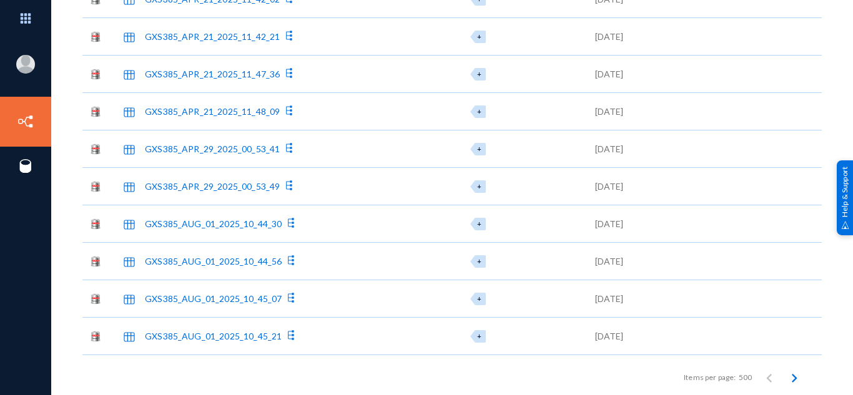
click at [218, 193] on div "GXS385_APR_29_2025_00_53_49" at bounding box center [195, 186] width 169 height 14
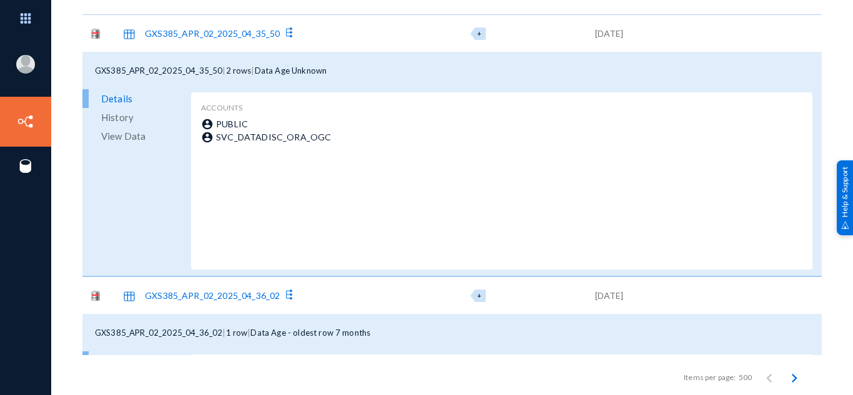
scroll to position [0, 0]
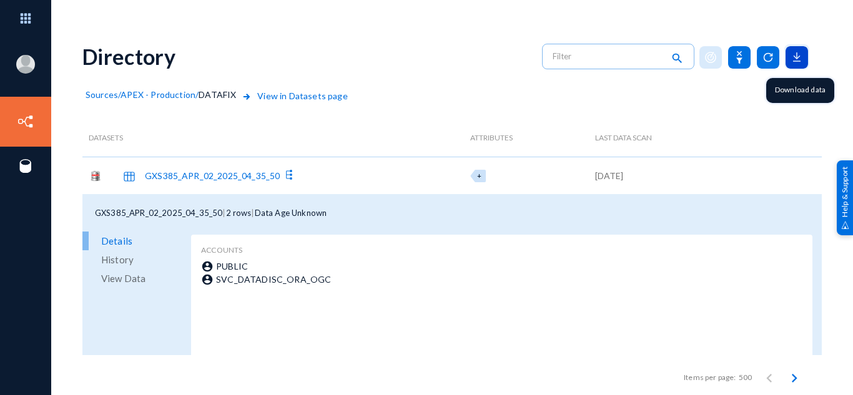
click at [788, 54] on icon at bounding box center [797, 57] width 22 height 22
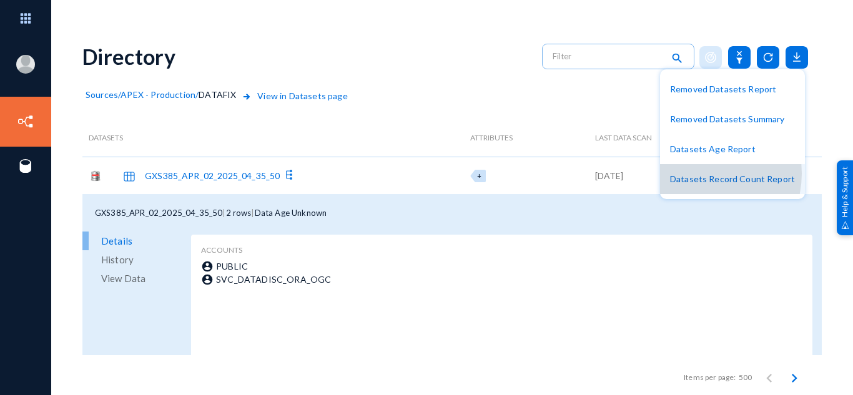
click at [703, 174] on button "Datasets Record Count Report" at bounding box center [732, 179] width 145 height 30
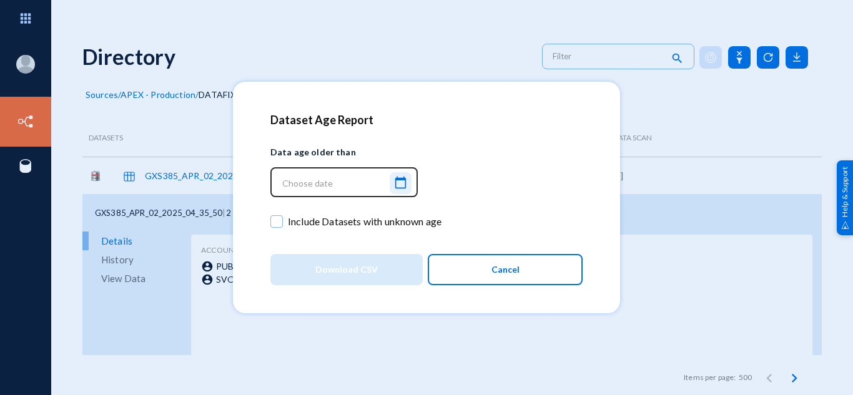
click at [400, 183] on mat-icon "calendar_today" at bounding box center [400, 183] width 15 height 17
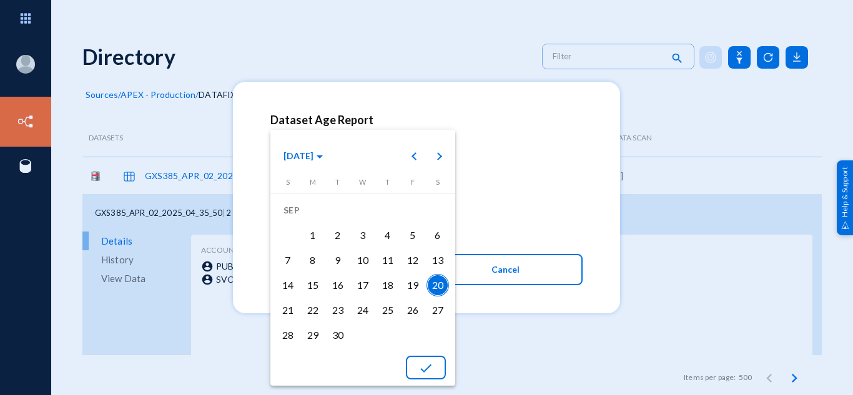
click at [319, 283] on div "15" at bounding box center [313, 285] width 22 height 22
click at [421, 371] on mat-icon "done" at bounding box center [426, 368] width 15 height 15
type input "[DATE] 00:06:10"
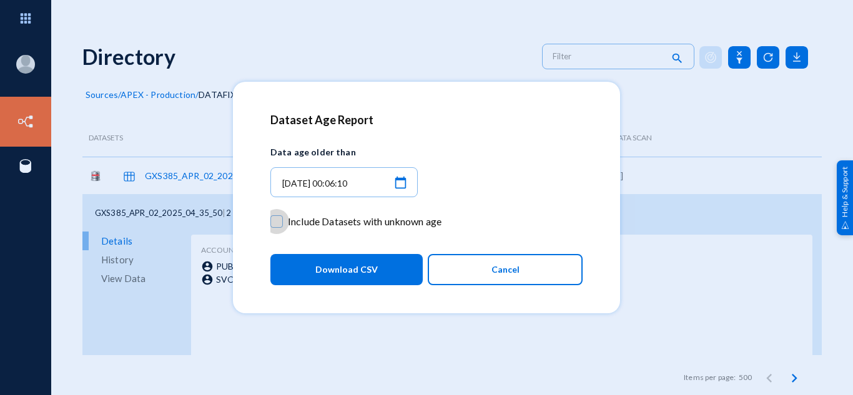
click at [280, 222] on span at bounding box center [276, 222] width 12 height 12
click at [277, 227] on input "Include Datasets with unknown age" at bounding box center [276, 227] width 1 height 1
checkbox input "true"
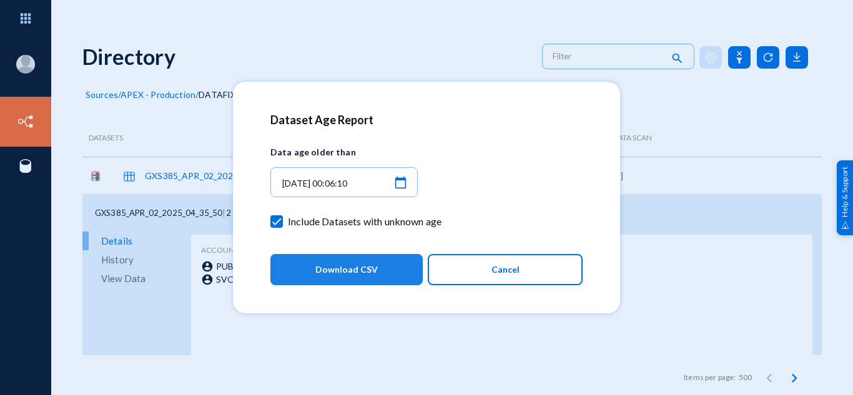
click at [326, 269] on span "Download CSV" at bounding box center [346, 270] width 62 height 22
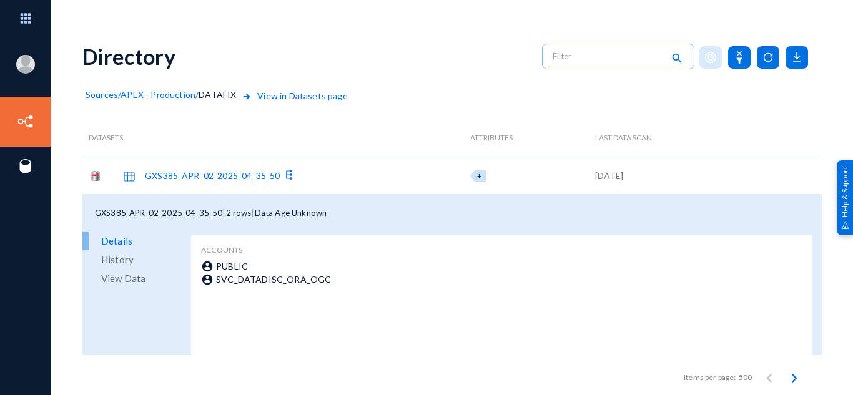
click at [179, 96] on span "APEX - Production" at bounding box center [158, 94] width 75 height 11
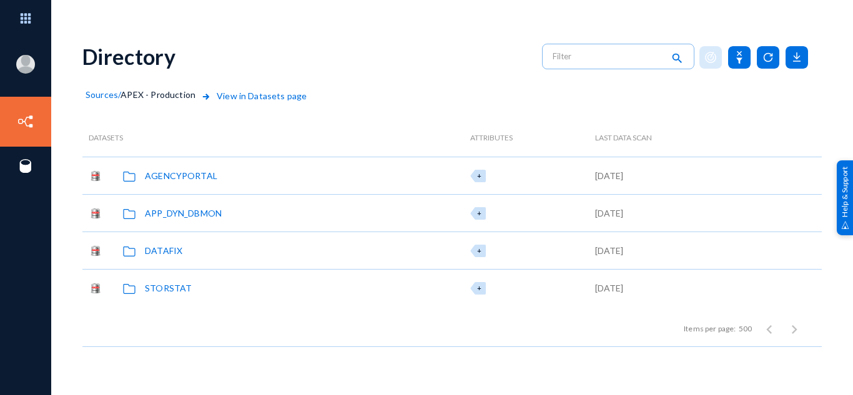
click at [170, 249] on div "DATAFIX" at bounding box center [163, 250] width 37 height 13
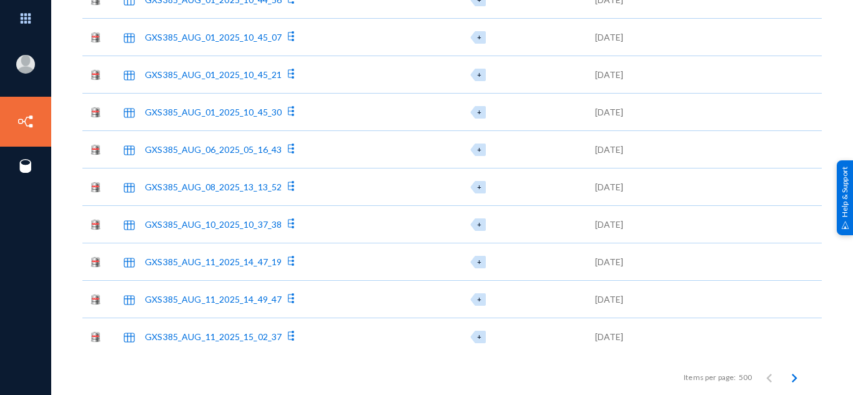
scroll to position [3099, 0]
click at [171, 225] on div "GXS385_AUG_10_2025_10_37_38" at bounding box center [213, 225] width 137 height 13
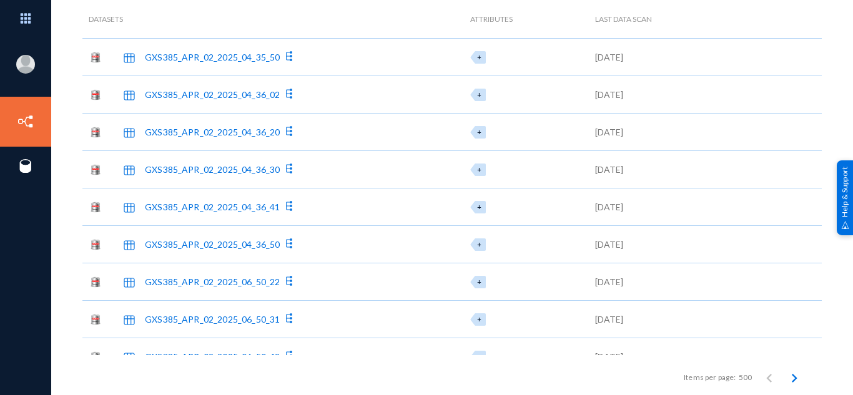
scroll to position [0, 0]
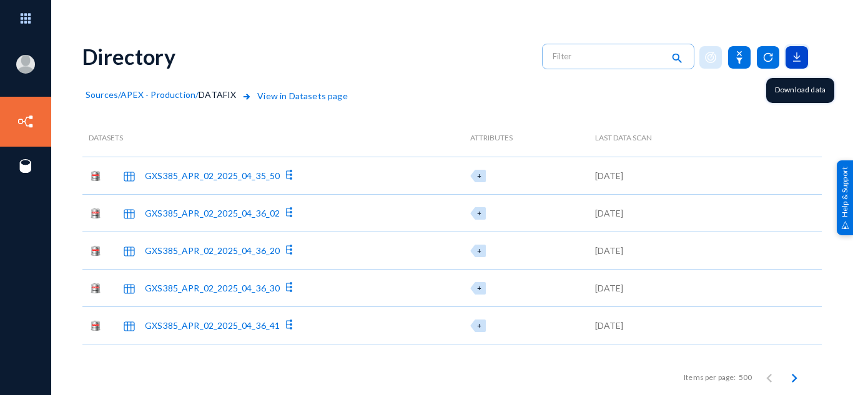
click at [793, 61] on icon at bounding box center [796, 61] width 7 height 0
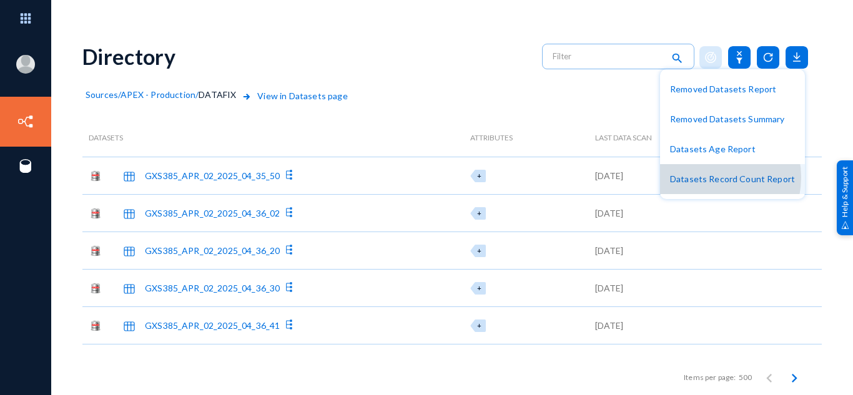
click at [712, 177] on button "Datasets Record Count Report" at bounding box center [732, 179] width 145 height 30
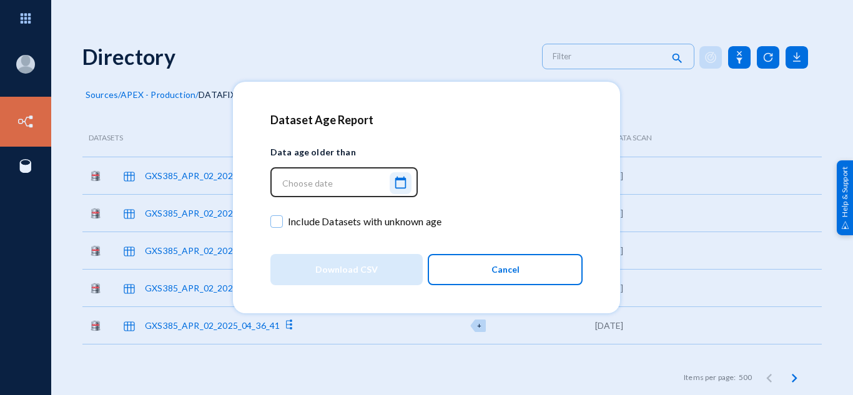
click at [401, 187] on mat-icon "calendar_today" at bounding box center [400, 183] width 15 height 17
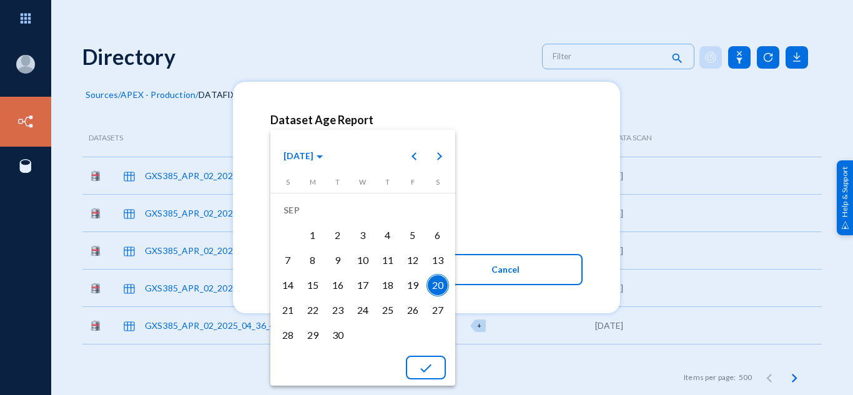
click at [314, 290] on div "15" at bounding box center [313, 285] width 22 height 22
click at [411, 366] on button "done" at bounding box center [426, 368] width 40 height 24
type input "9/15/2025, 00:09:52"
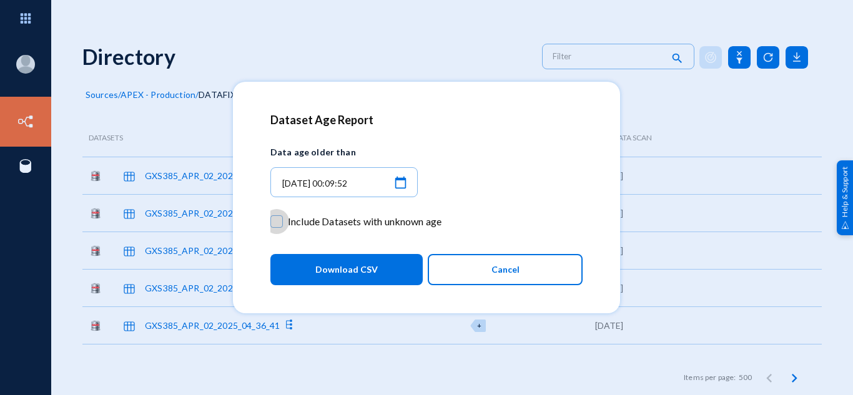
click at [278, 222] on span at bounding box center [276, 222] width 12 height 12
click at [277, 227] on input "Include Datasets with unknown age" at bounding box center [276, 227] width 1 height 1
checkbox input "true"
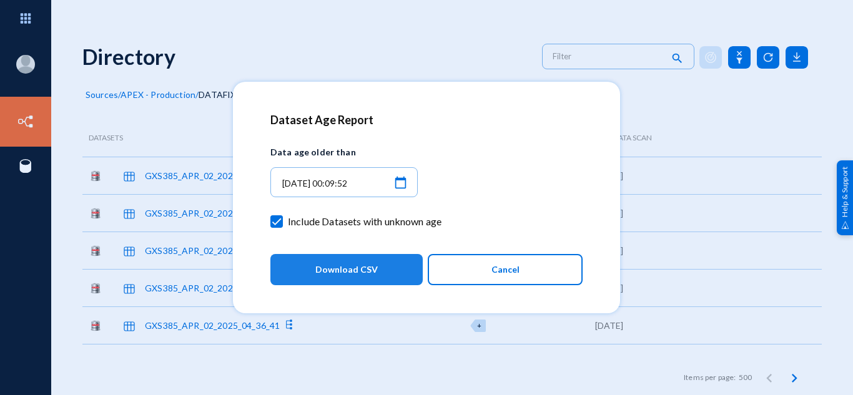
click at [329, 269] on span "Download CSV" at bounding box center [346, 270] width 62 height 22
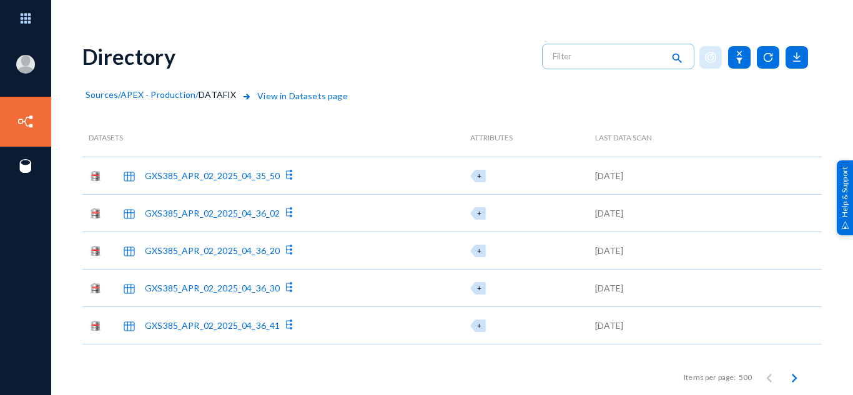
click at [455, 31] on div "tsm433@hanover.com hanover Log out Directory Datasets Sources Directory search …" at bounding box center [426, 197] width 853 height 395
drag, startPoint x: 393, startPoint y: 92, endPoint x: 86, endPoint y: 95, distance: 307.4
click at [86, 95] on div "Sources / APEX - Production / DATAFIX View in Datasets page" at bounding box center [452, 103] width 740 height 31
copy div "Sources / APEX - Production / DATAFIX"
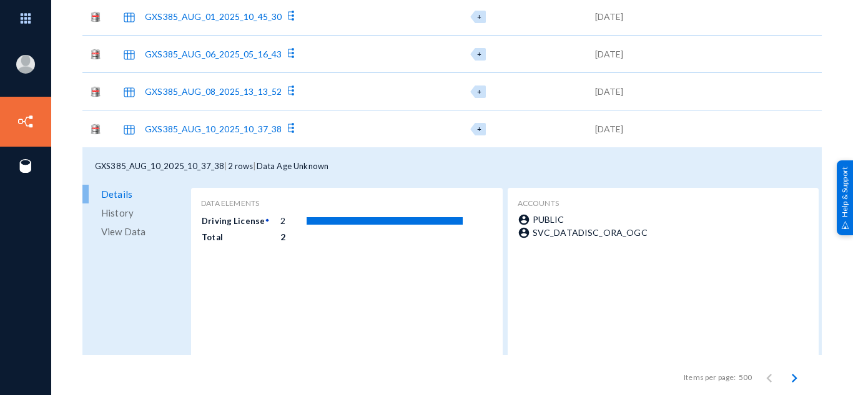
scroll to position [3134, 0]
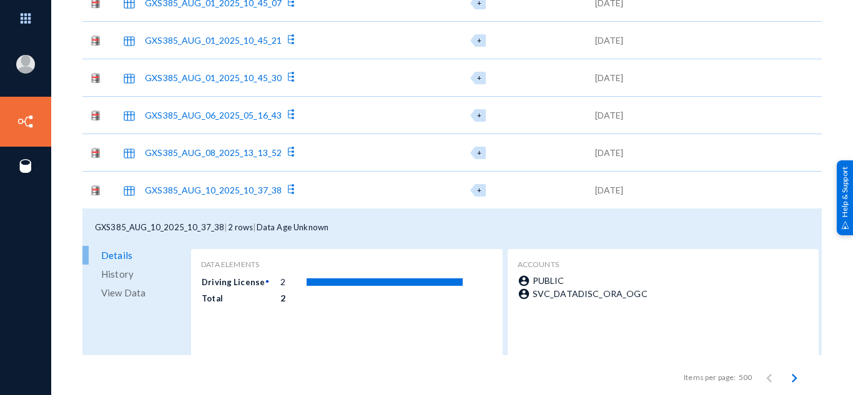
copy div "GXS385_AUG_10_2025_10_37_38"
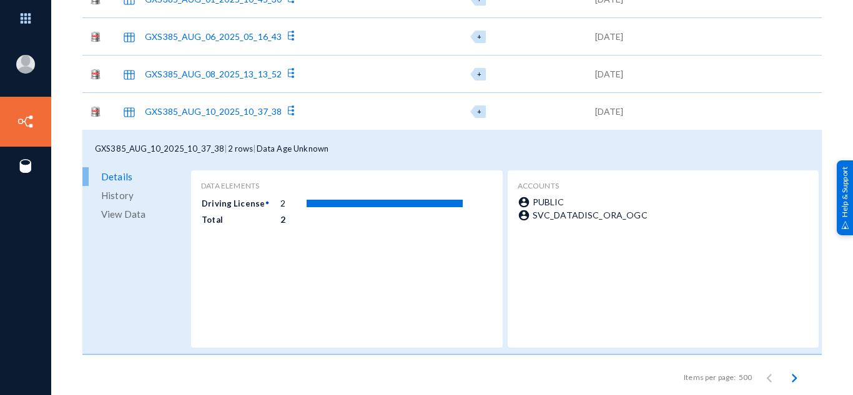
scroll to position [3213, 0]
copy div "Data Elements"
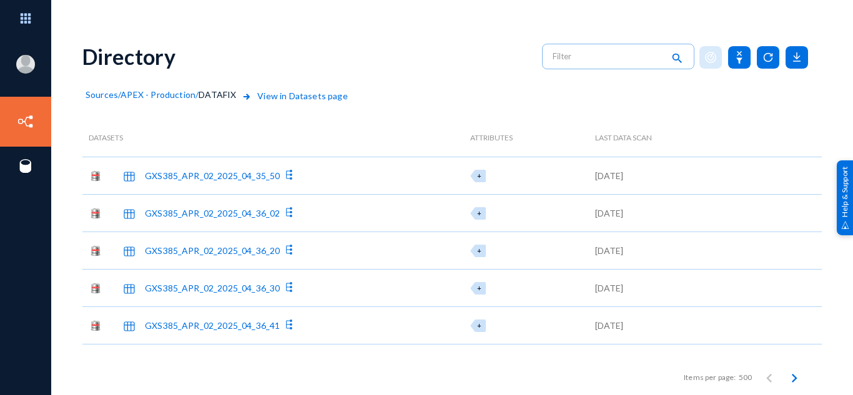
scroll to position [1, 0]
click at [790, 52] on icon at bounding box center [797, 57] width 22 height 22
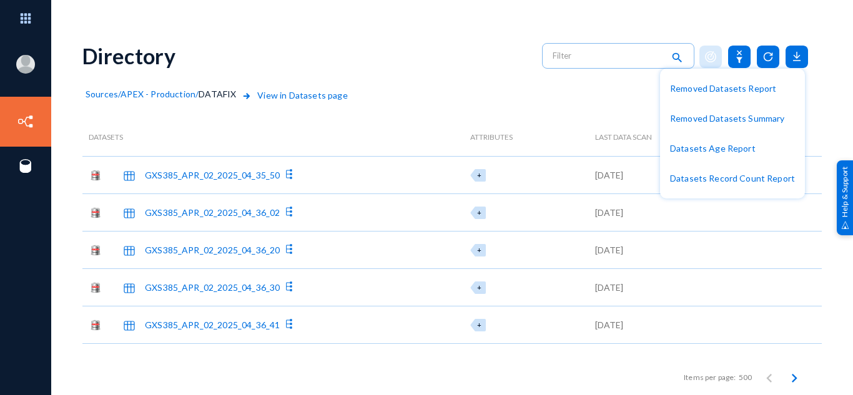
click at [107, 94] on div at bounding box center [426, 197] width 853 height 395
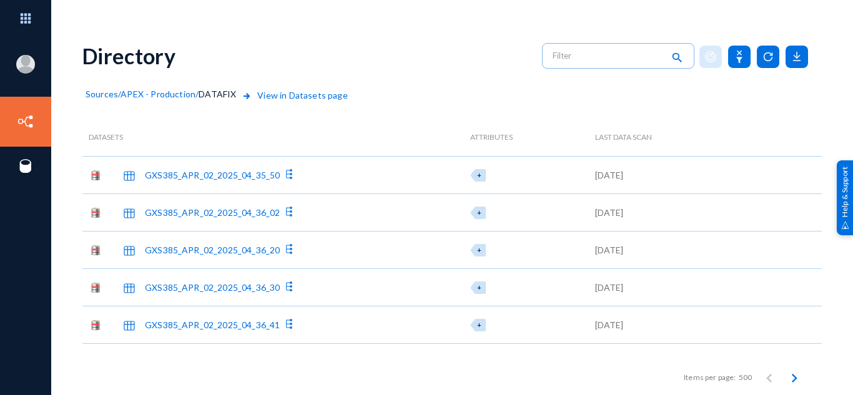
click at [107, 94] on span "Sources" at bounding box center [102, 94] width 32 height 11
